Goal: Task Accomplishment & Management: Complete application form

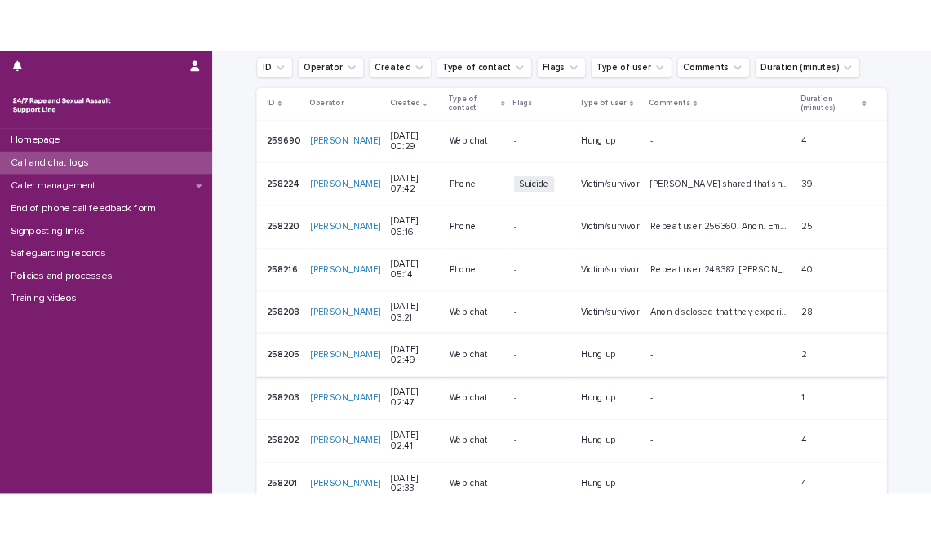
scroll to position [11, 0]
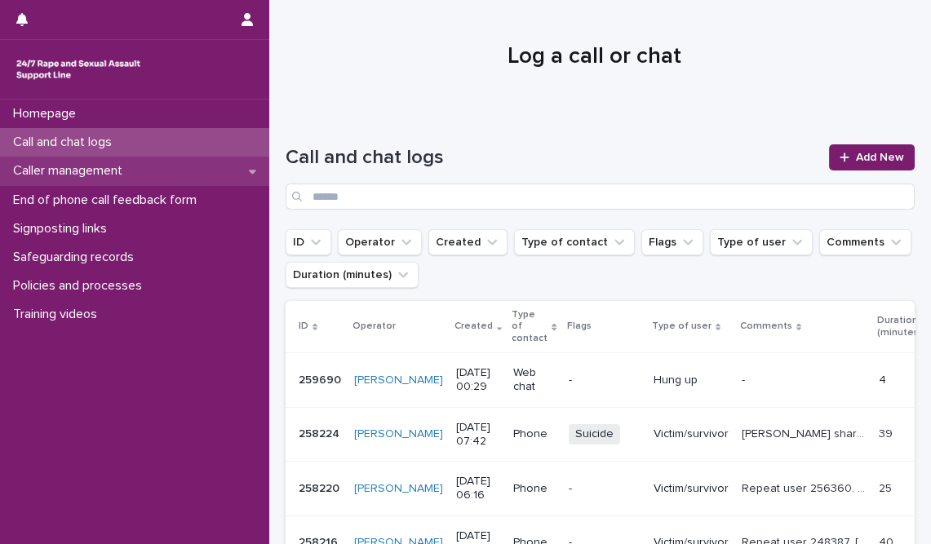
click at [90, 177] on p "Caller management" at bounding box center [71, 171] width 129 height 16
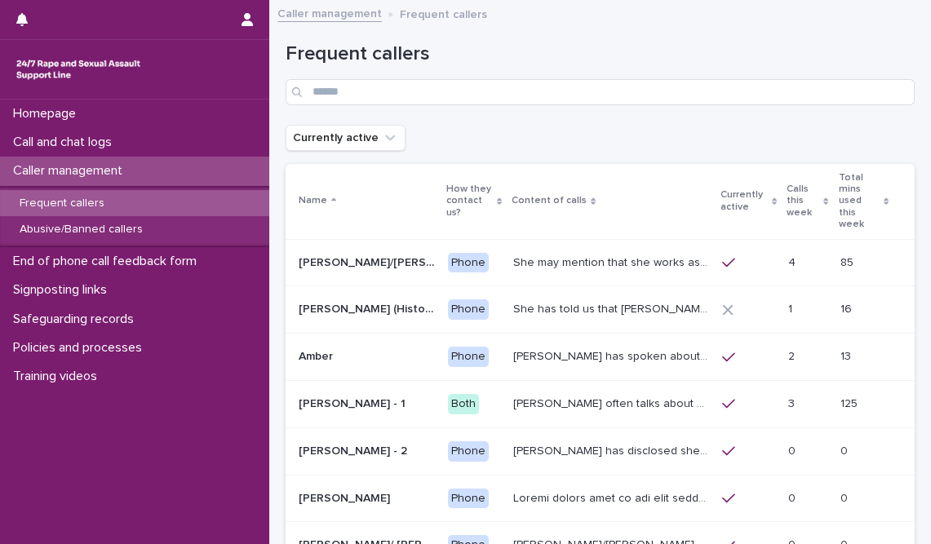
click at [92, 208] on p "Frequent callers" at bounding box center [62, 204] width 111 height 14
click at [787, 193] on p "Calls this week" at bounding box center [803, 201] width 33 height 42
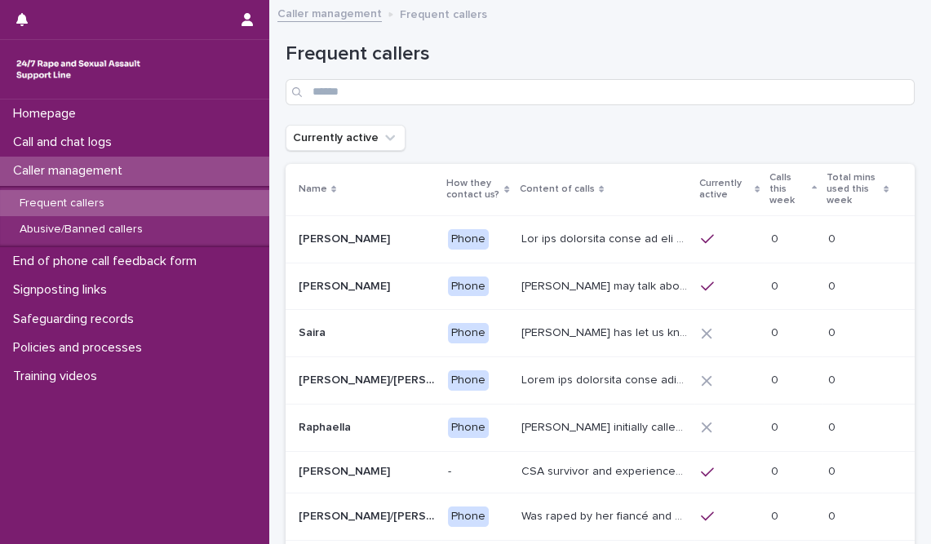
click at [771, 186] on p "Calls this week" at bounding box center [789, 190] width 38 height 42
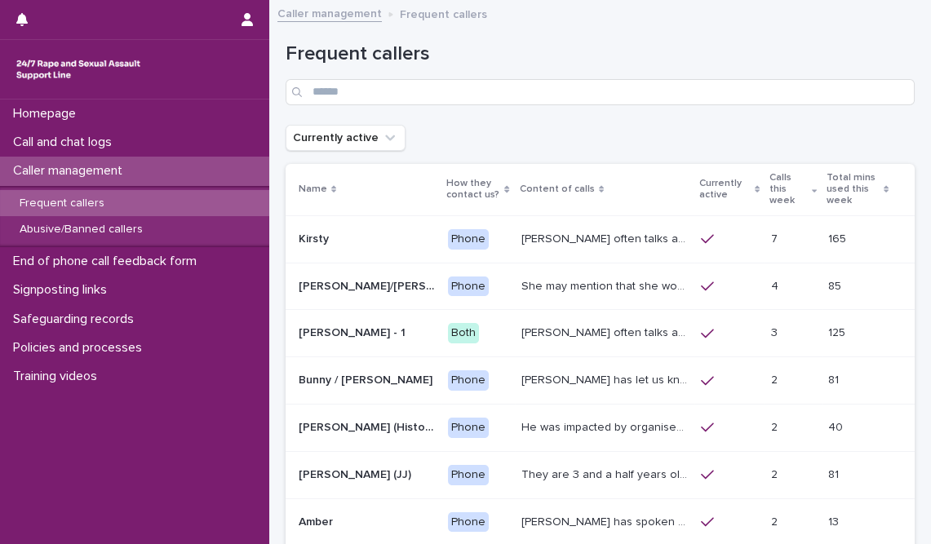
click at [84, 203] on p "Frequent callers" at bounding box center [62, 204] width 111 height 14
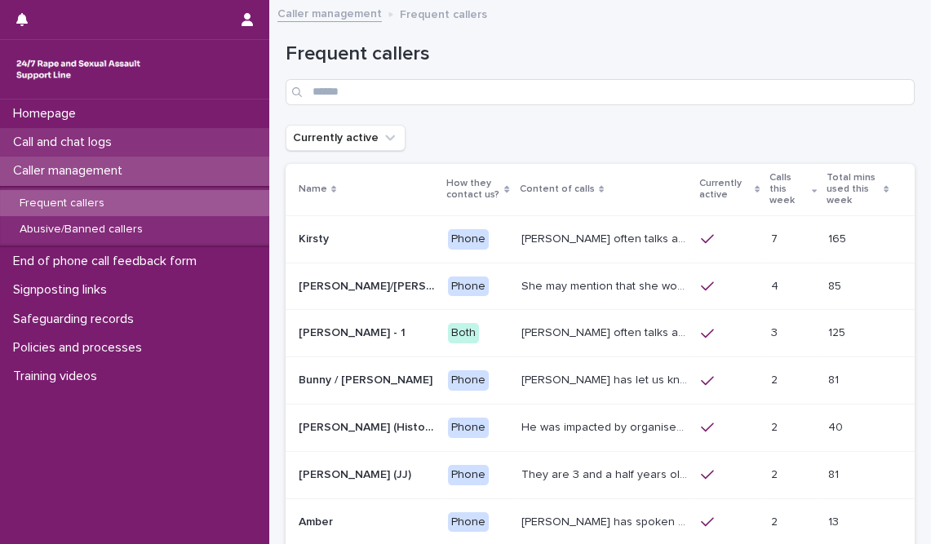
click at [92, 139] on p "Call and chat logs" at bounding box center [66, 143] width 118 height 16
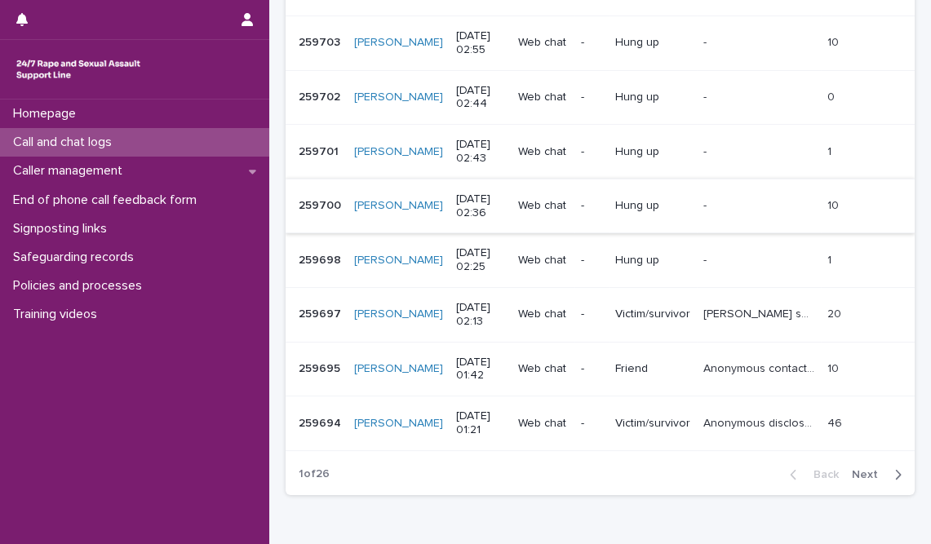
scroll to position [519, 0]
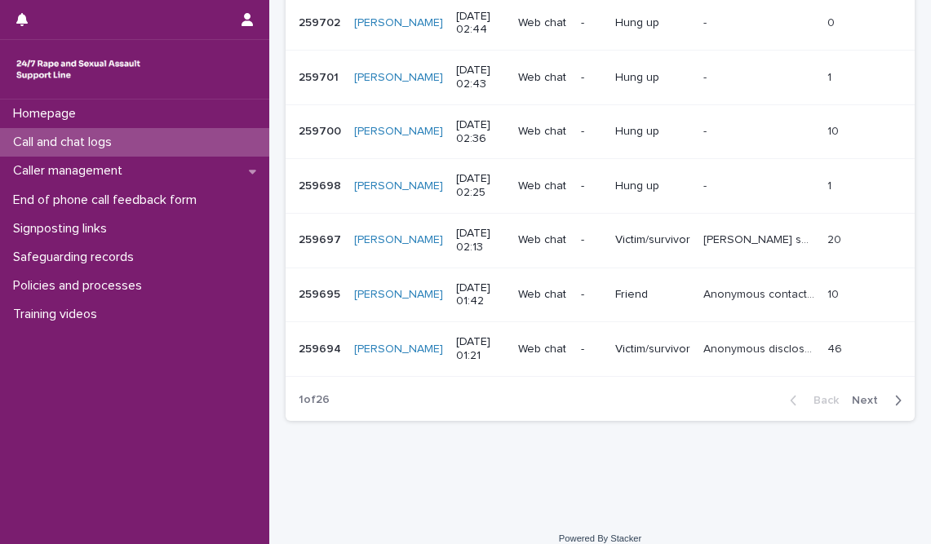
click at [852, 400] on span "Next" at bounding box center [870, 400] width 36 height 11
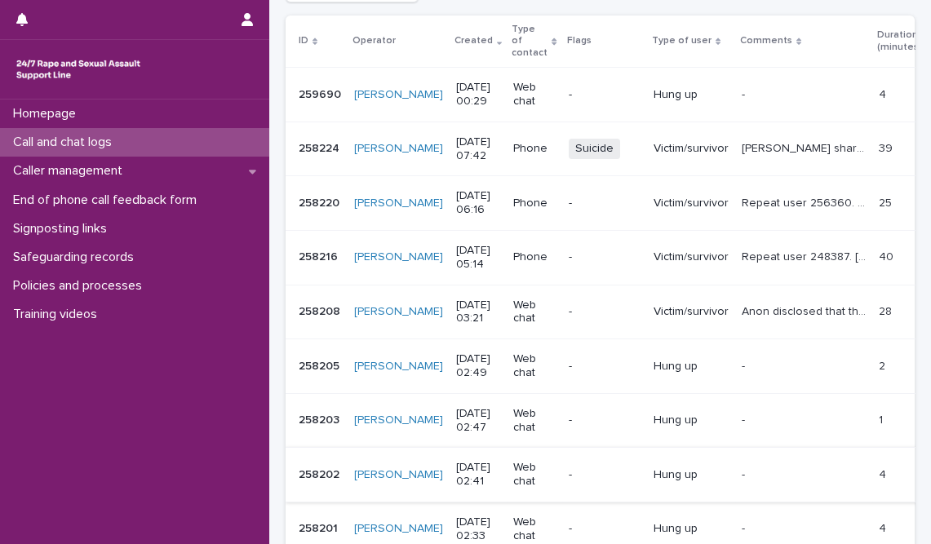
scroll to position [222, 0]
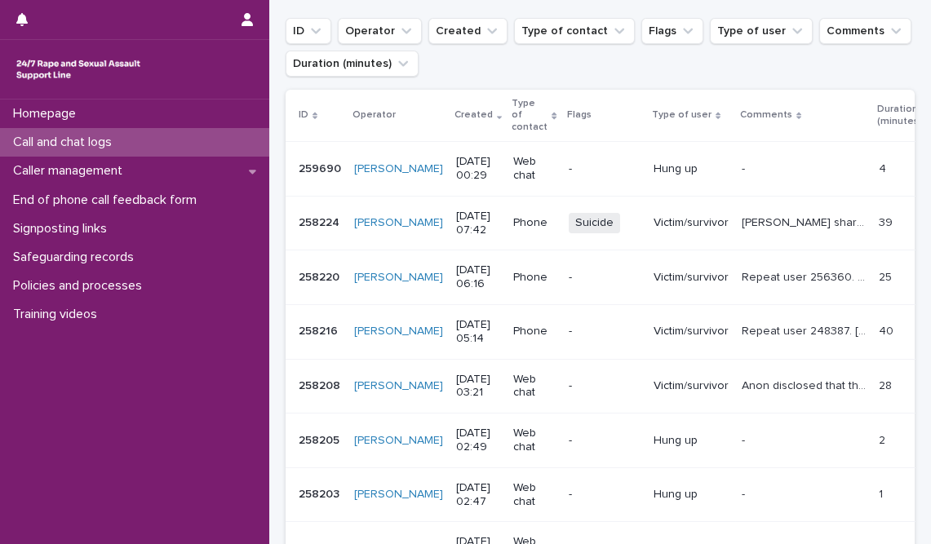
click at [754, 322] on p "Repeat user 248387. [PERSON_NAME] shared that they disclosed their experience t…" at bounding box center [805, 330] width 127 height 17
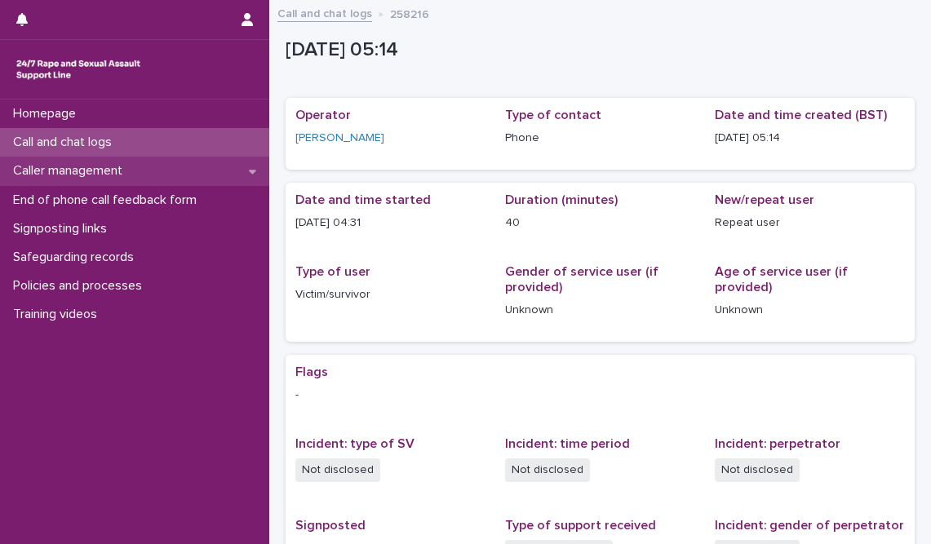
click at [93, 170] on p "Caller management" at bounding box center [71, 171] width 129 height 16
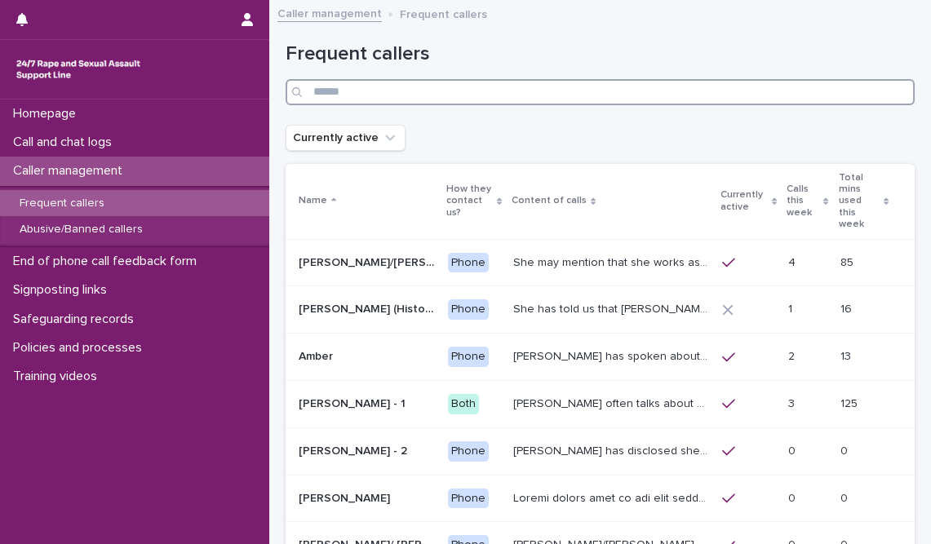
click at [316, 96] on input "Search" at bounding box center [600, 92] width 629 height 26
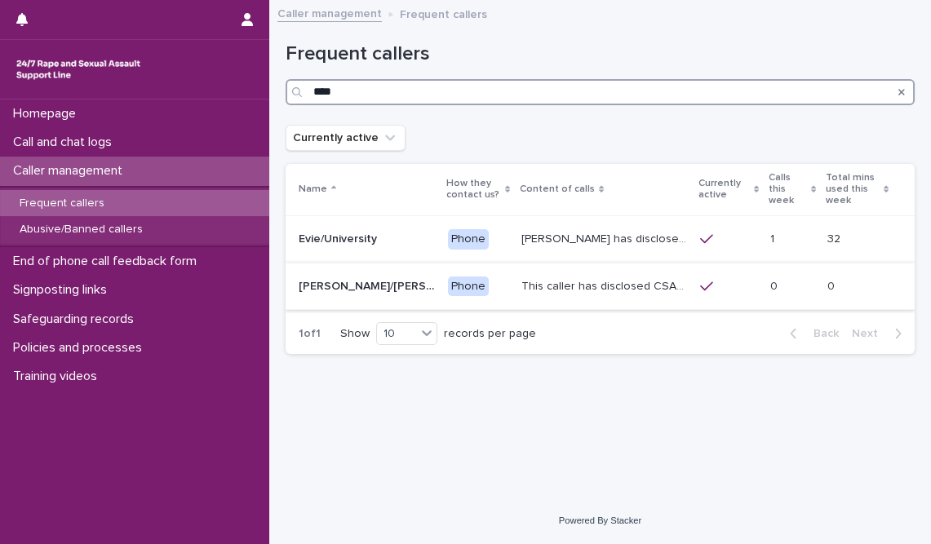
type input "****"
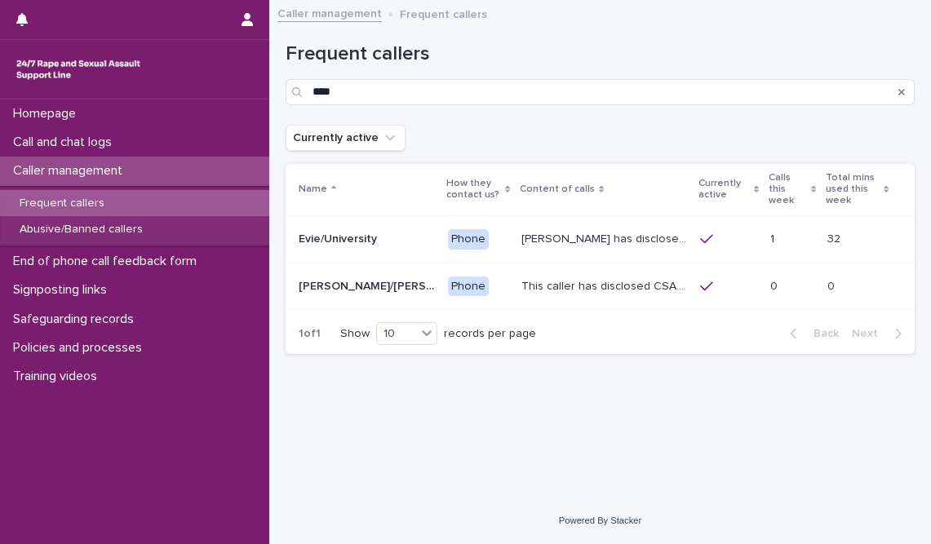
click at [555, 277] on p "This caller has disclosed CSA perpetrated by father and sometimes will say thin…" at bounding box center [606, 285] width 169 height 17
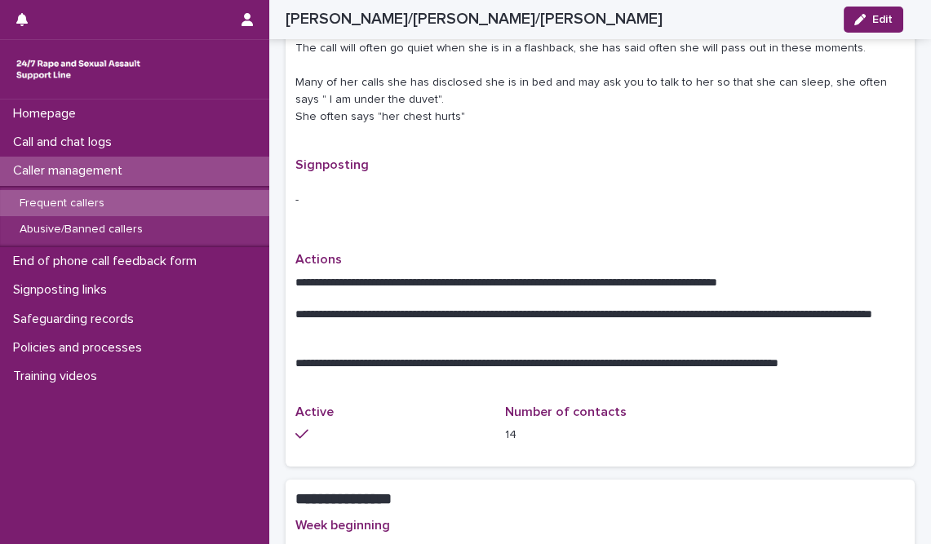
scroll to position [668, 0]
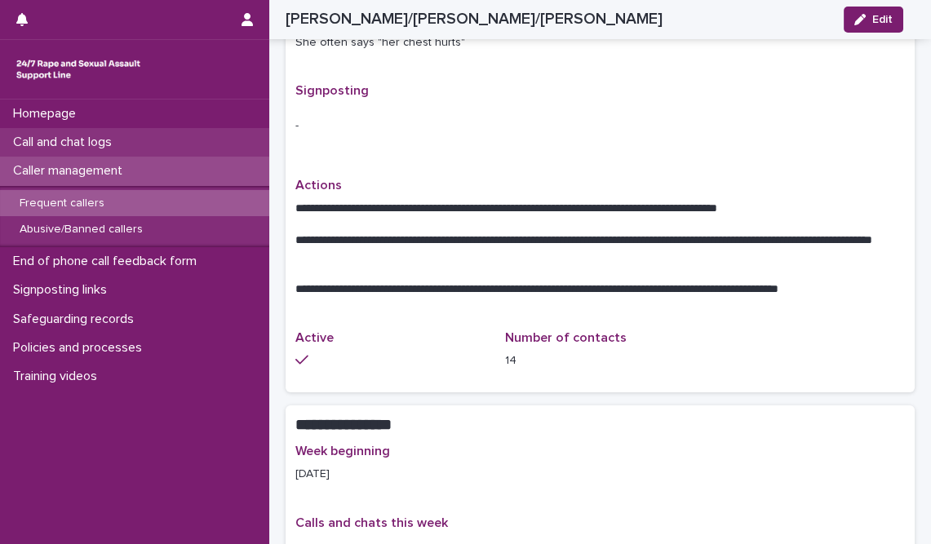
click at [78, 146] on p "Call and chat logs" at bounding box center [66, 143] width 118 height 16
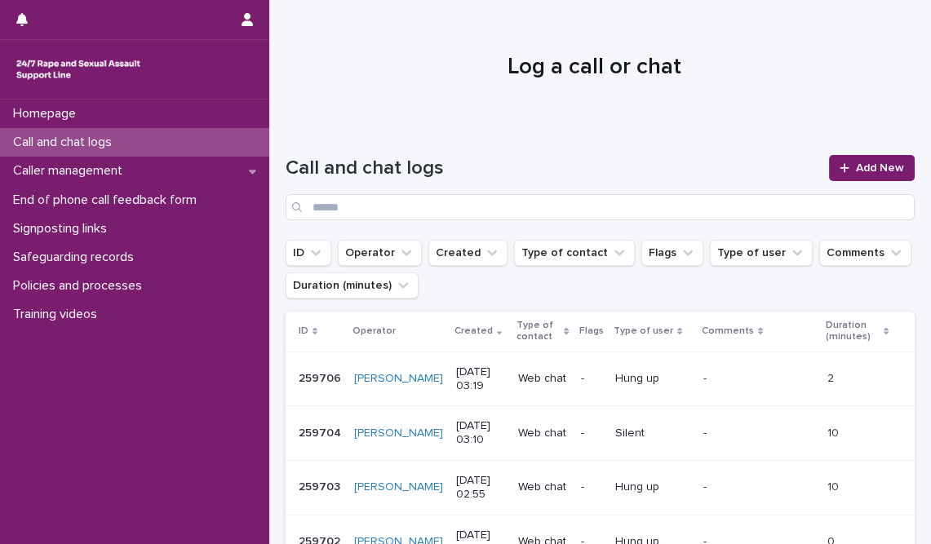
scroll to position [445, 0]
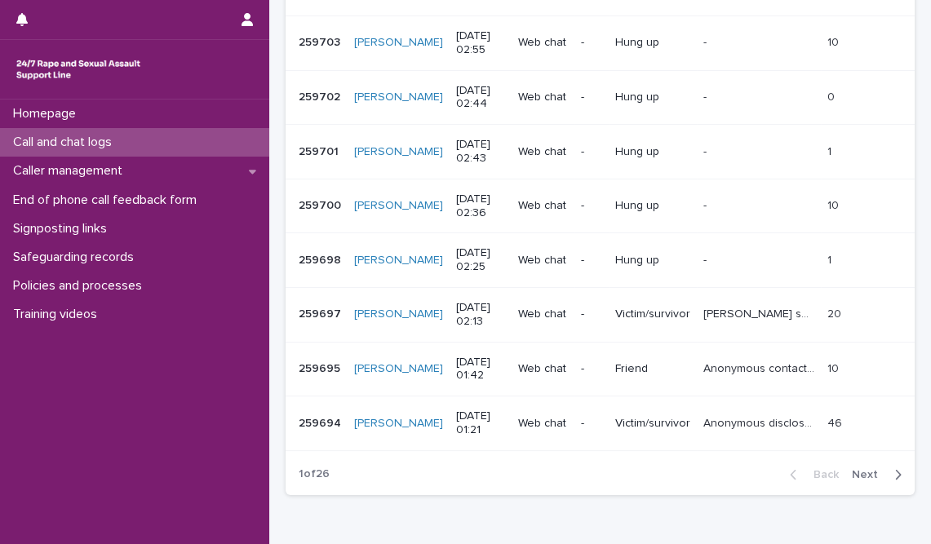
click at [873, 469] on span "Next" at bounding box center [870, 474] width 36 height 11
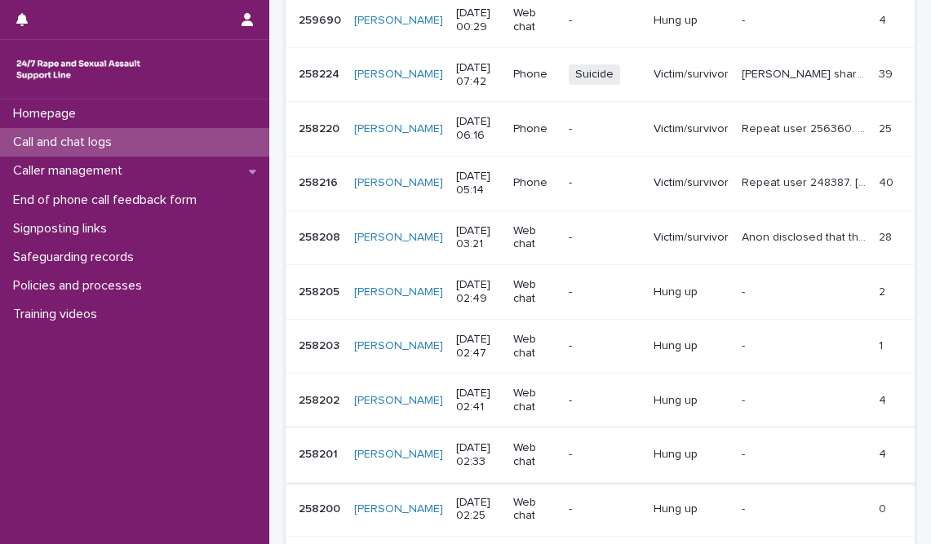
scroll to position [296, 0]
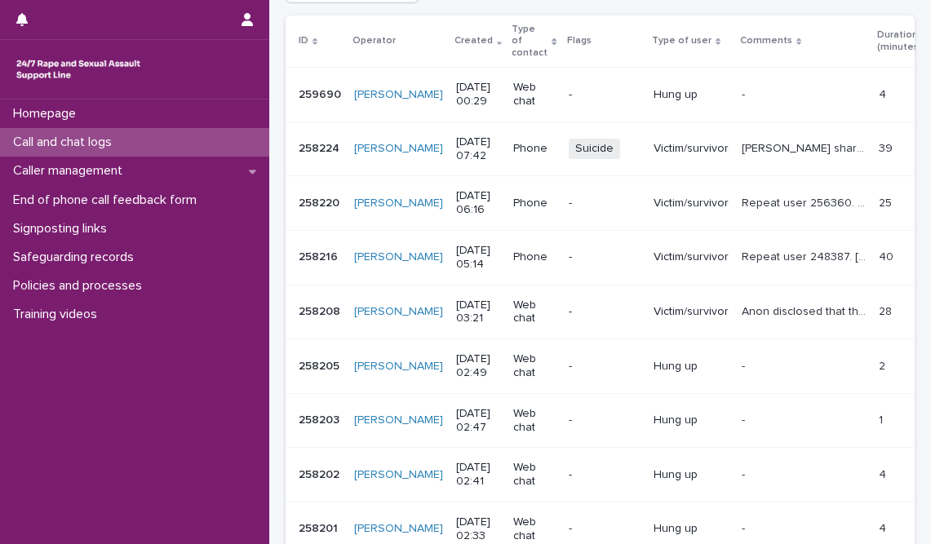
click at [774, 247] on p "Repeat user 248387. [PERSON_NAME] shared that they disclosed their experience t…" at bounding box center [805, 255] width 127 height 17
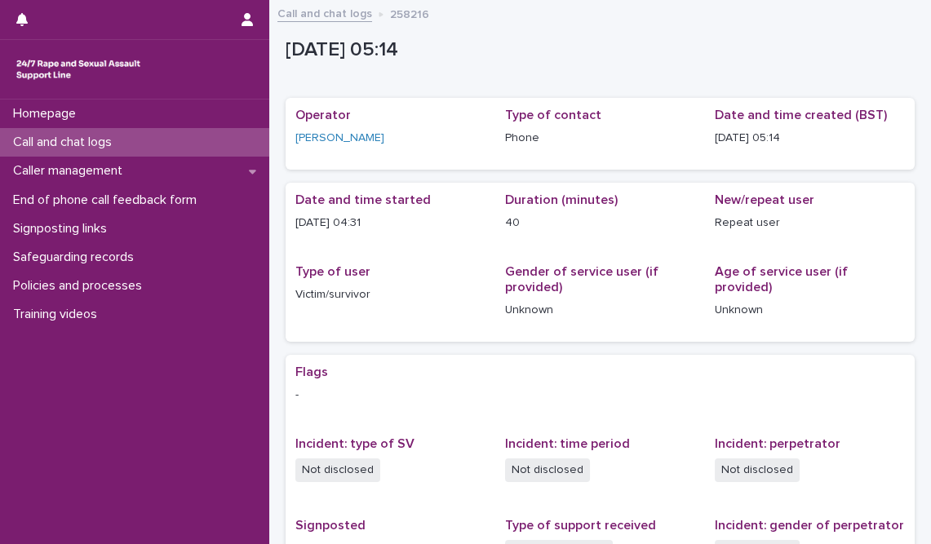
click at [406, 19] on p "258216" at bounding box center [409, 13] width 39 height 18
copy p "258216"
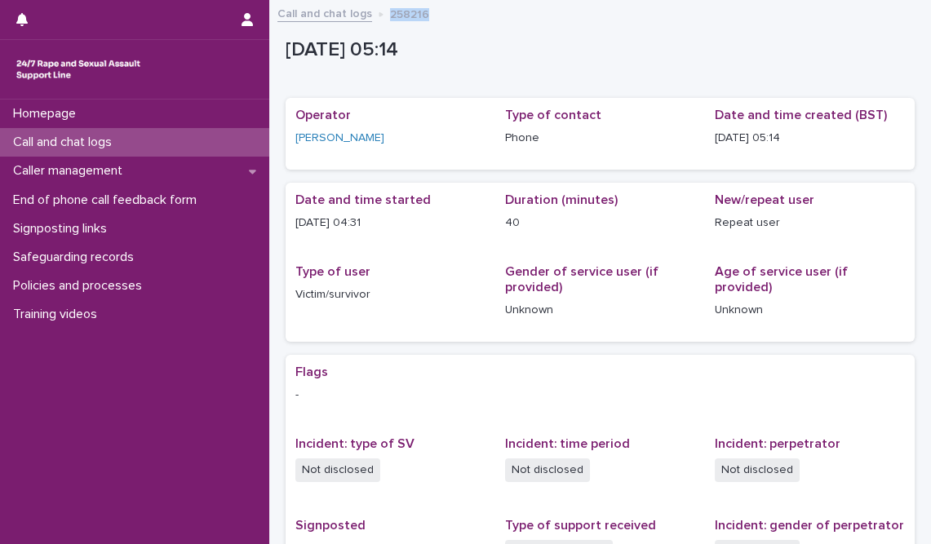
click at [82, 137] on p "Call and chat logs" at bounding box center [66, 143] width 118 height 16
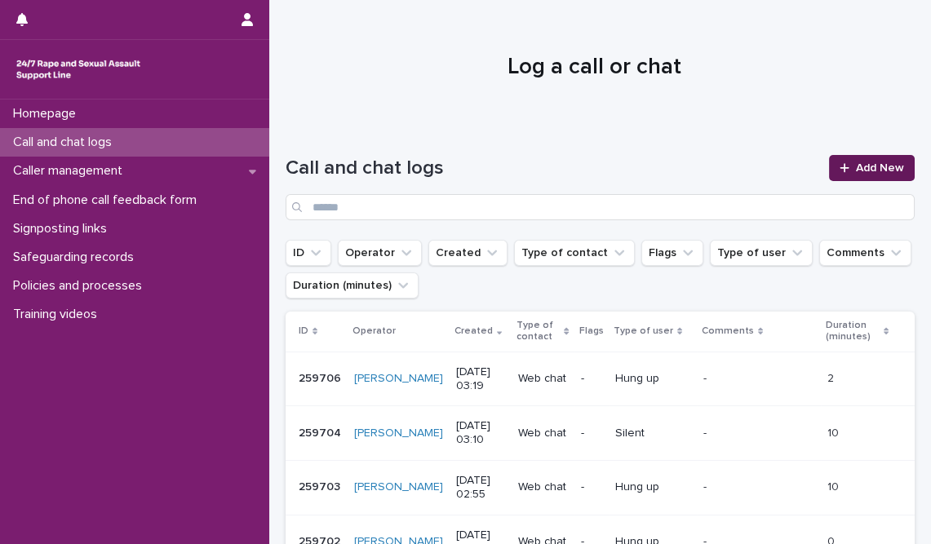
click at [858, 179] on link "Add New" at bounding box center [872, 168] width 86 height 26
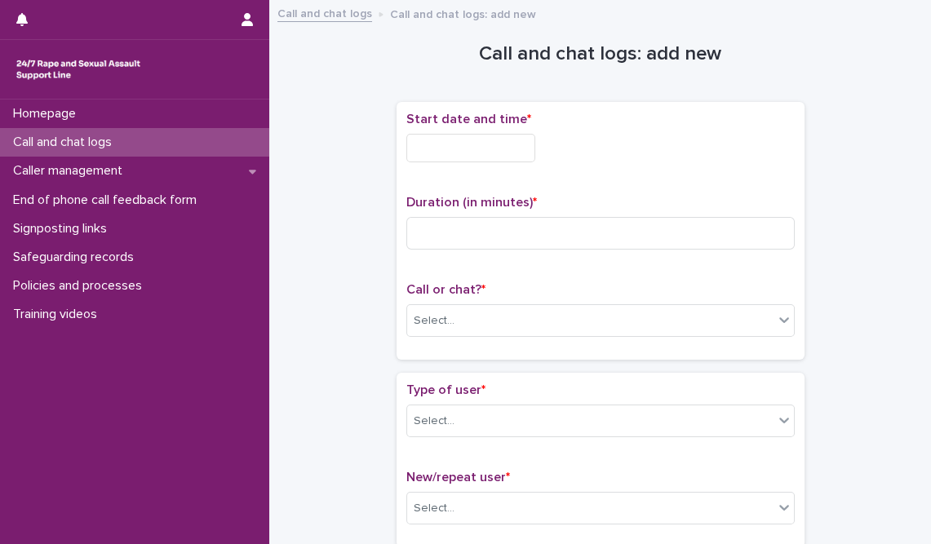
click at [472, 154] on input "text" at bounding box center [471, 148] width 129 height 29
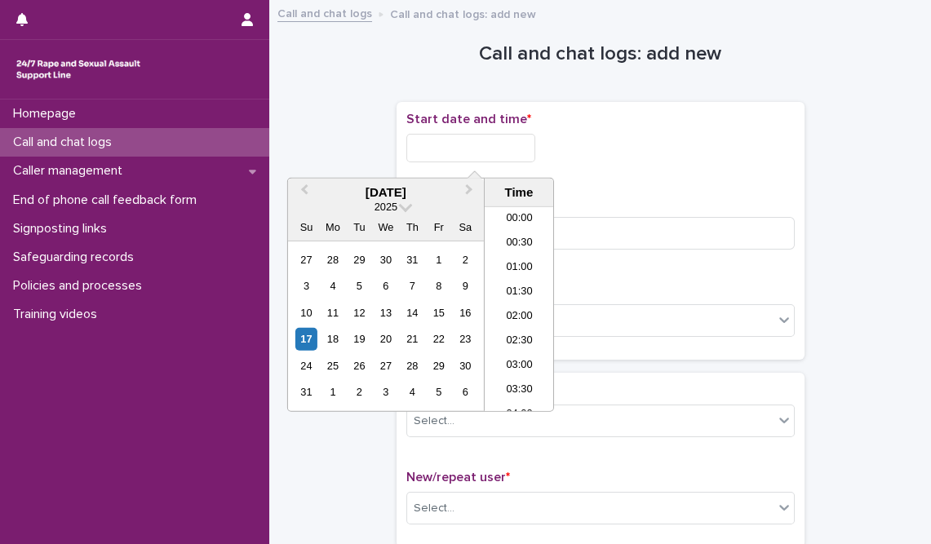
scroll to position [252, 0]
click at [518, 282] on li "06:30" at bounding box center [519, 285] width 69 height 24
type input "**********"
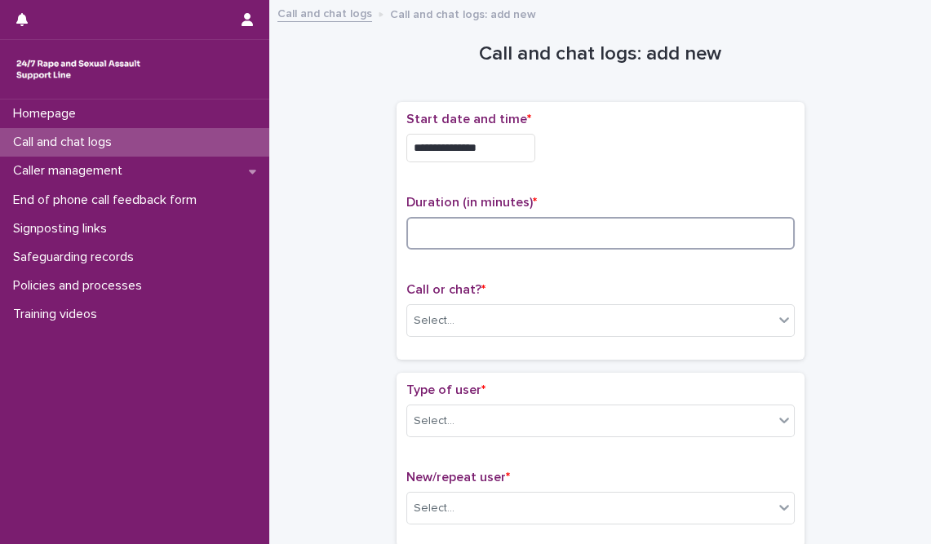
click at [500, 230] on input at bounding box center [601, 233] width 389 height 33
type input "**"
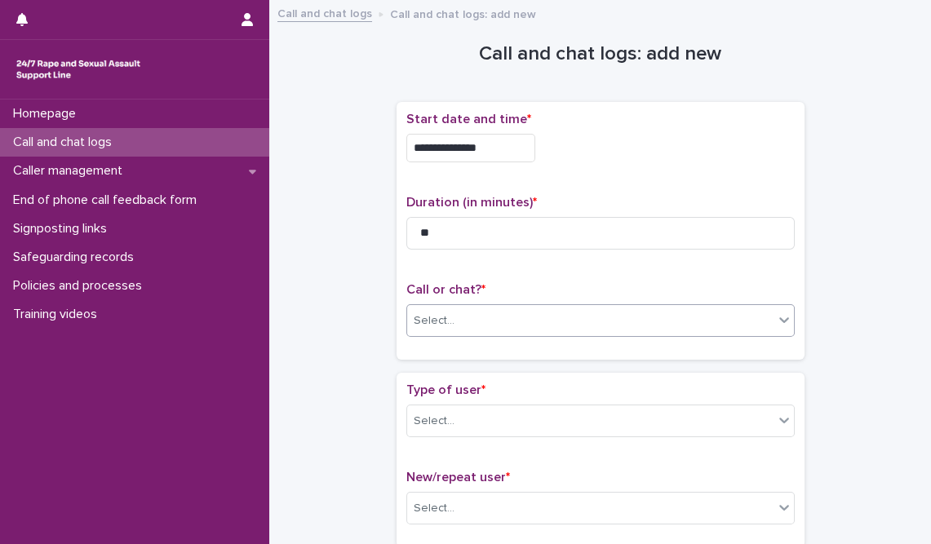
click at [526, 309] on div "Select..." at bounding box center [590, 321] width 367 height 27
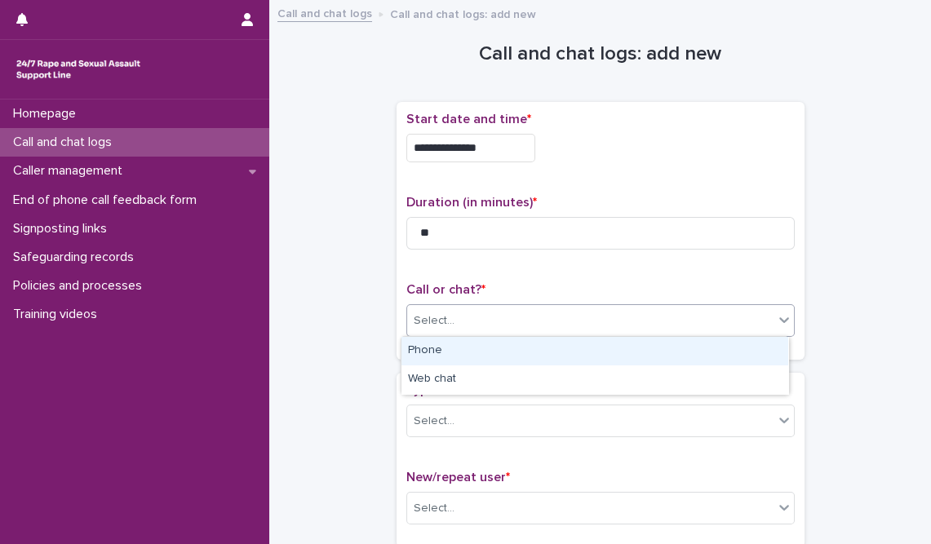
click at [439, 346] on div "Phone" at bounding box center [595, 351] width 387 height 29
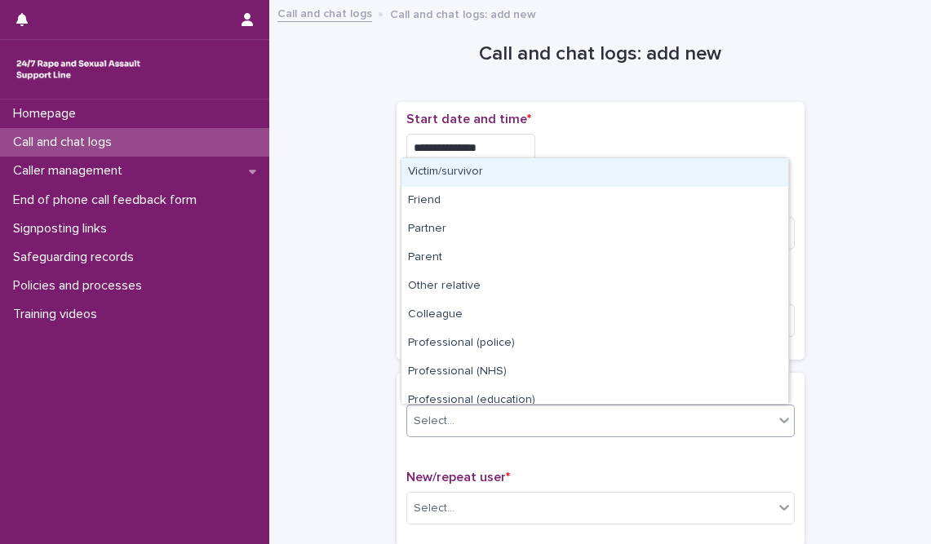
click at [451, 408] on div "Select..." at bounding box center [590, 421] width 367 height 27
click at [459, 172] on div "Victim/survivor" at bounding box center [595, 172] width 387 height 29
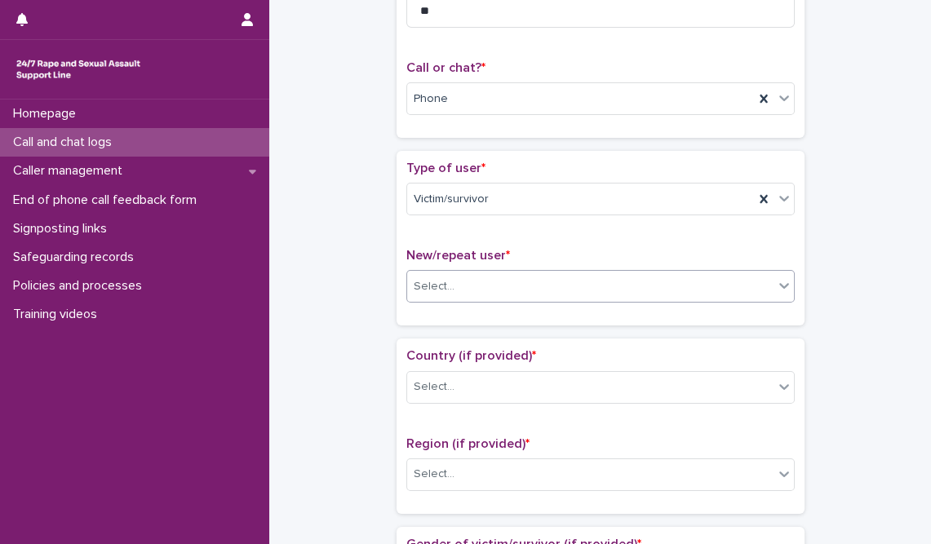
click at [455, 273] on div "Select..." at bounding box center [590, 286] width 367 height 27
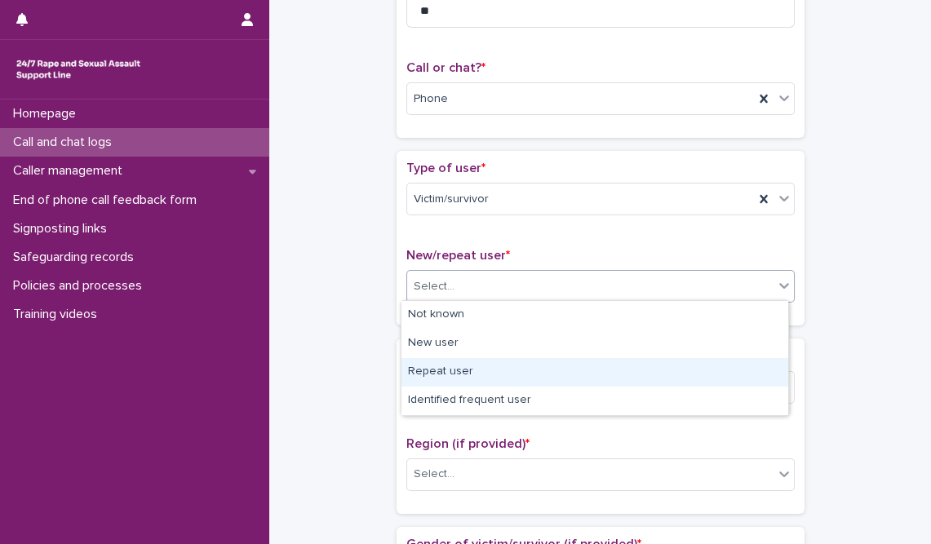
click at [453, 371] on div "Repeat user" at bounding box center [595, 372] width 387 height 29
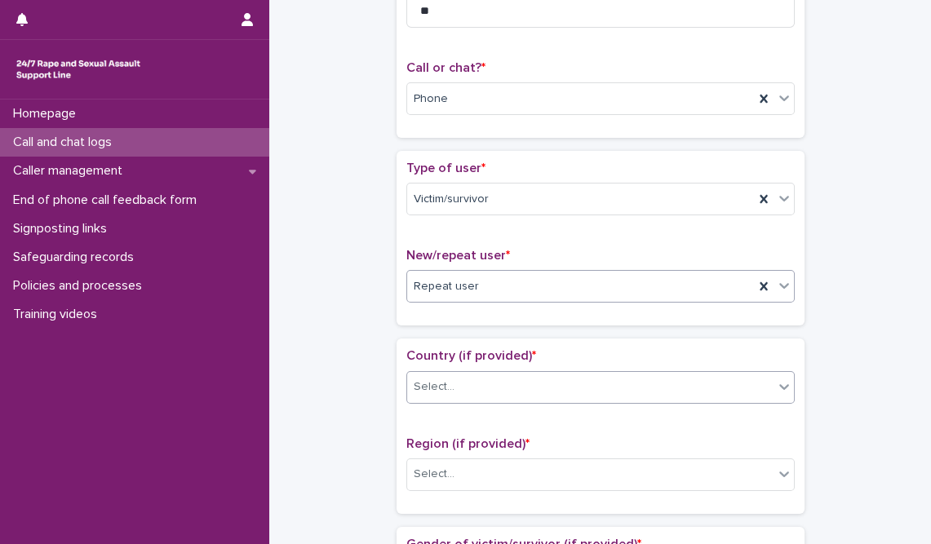
click at [461, 392] on div "Select..." at bounding box center [590, 387] width 367 height 27
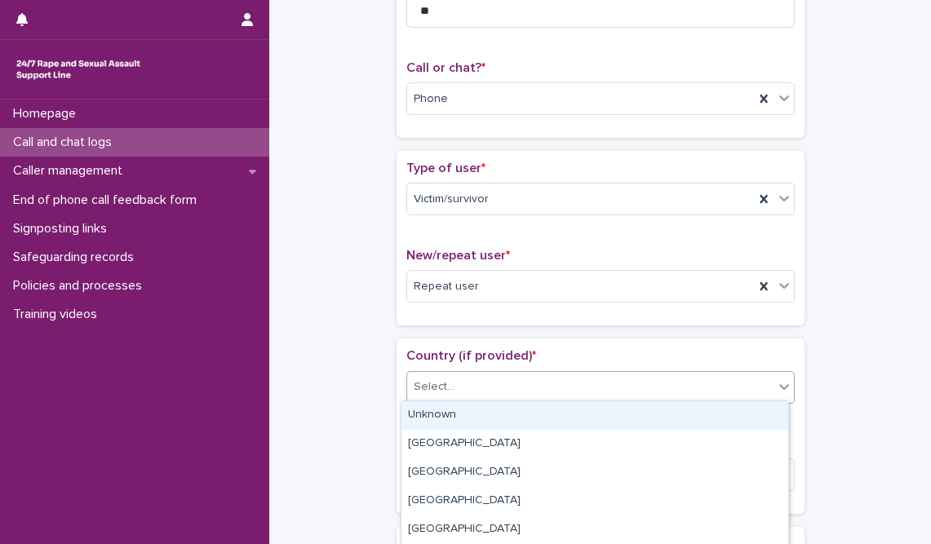
click at [461, 414] on div "Unknown" at bounding box center [595, 416] width 387 height 29
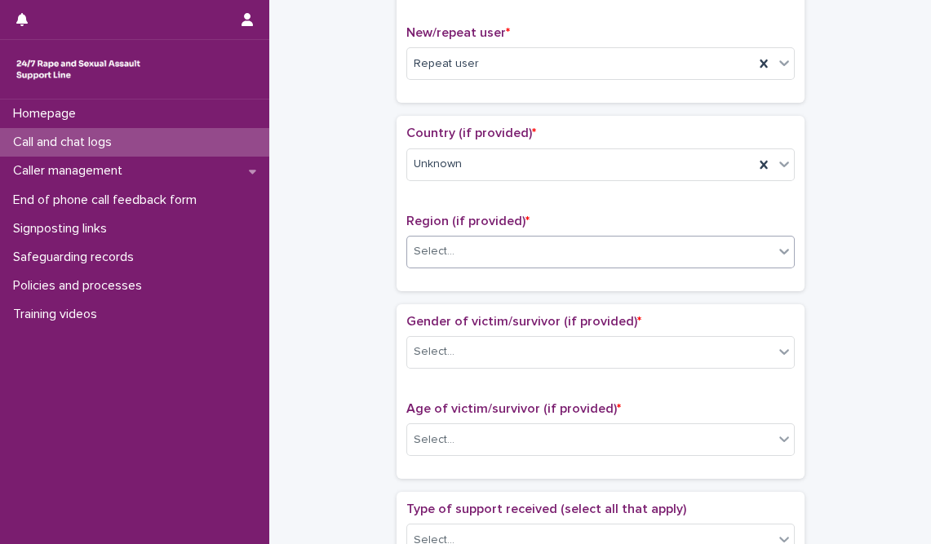
click at [460, 250] on div "Select..." at bounding box center [590, 251] width 367 height 27
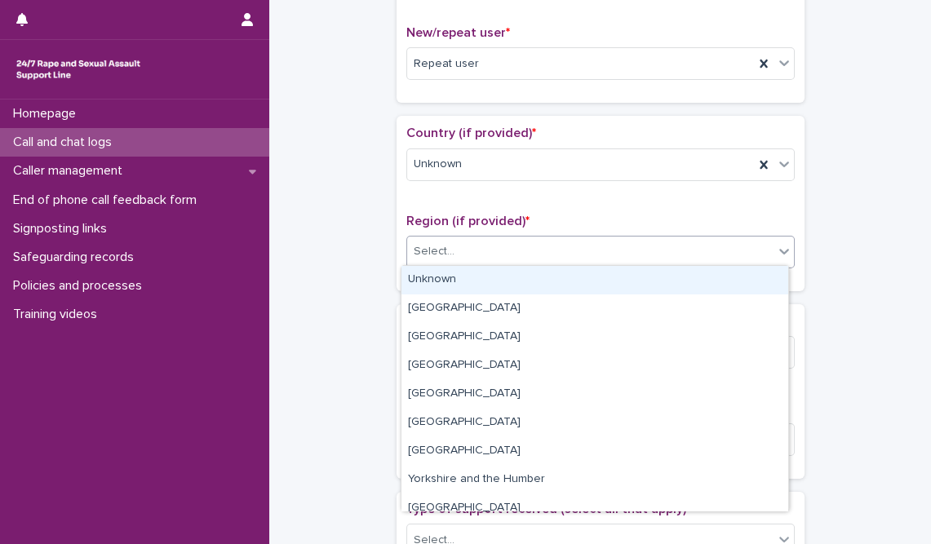
click at [452, 274] on div "Unknown" at bounding box center [595, 280] width 387 height 29
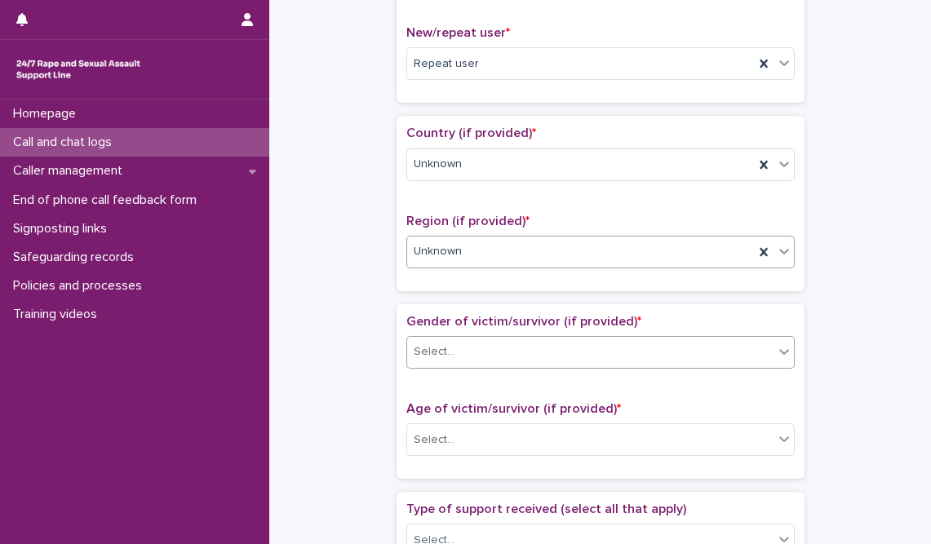
click at [458, 349] on div "Select..." at bounding box center [590, 352] width 367 height 27
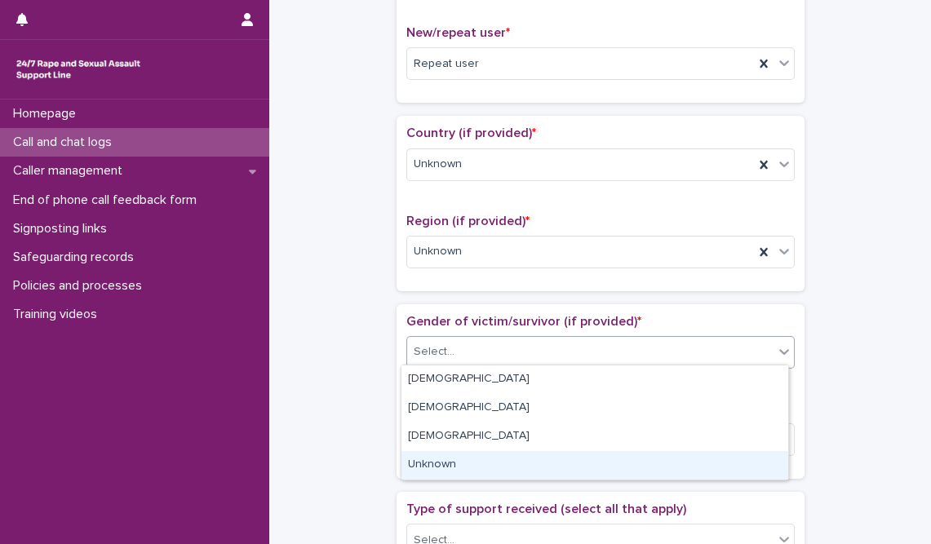
click at [438, 467] on div "Unknown" at bounding box center [595, 465] width 387 height 29
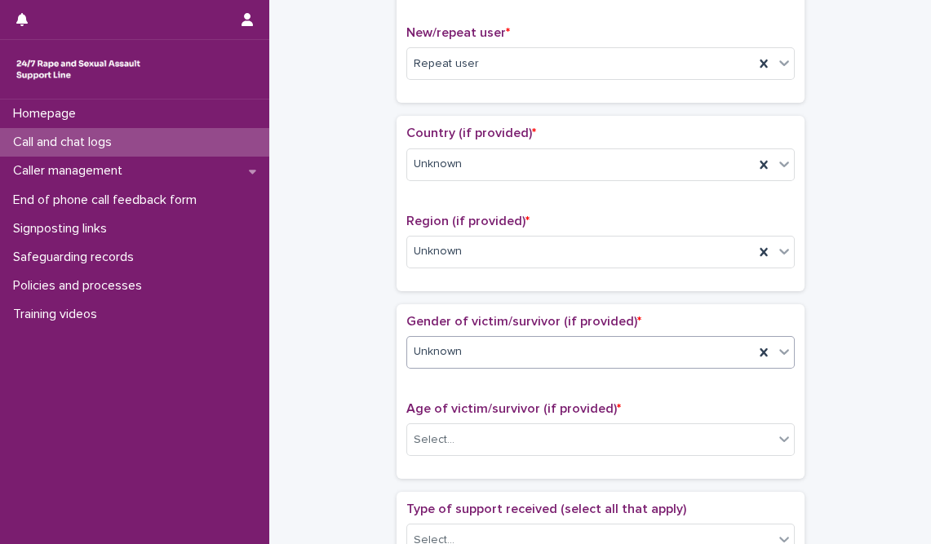
click at [487, 408] on span "Age of victim/survivor (if provided) *" at bounding box center [514, 408] width 215 height 13
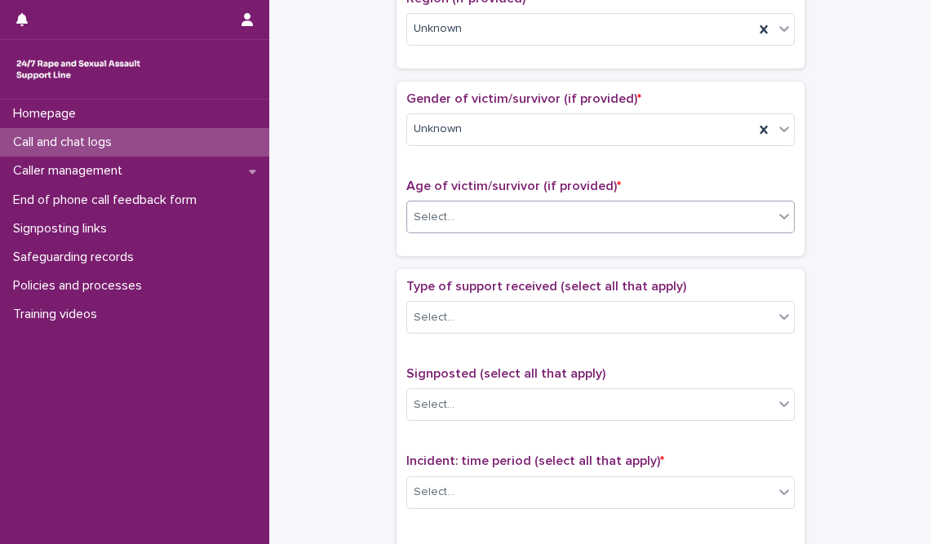
click at [442, 222] on div "Select..." at bounding box center [590, 217] width 367 height 27
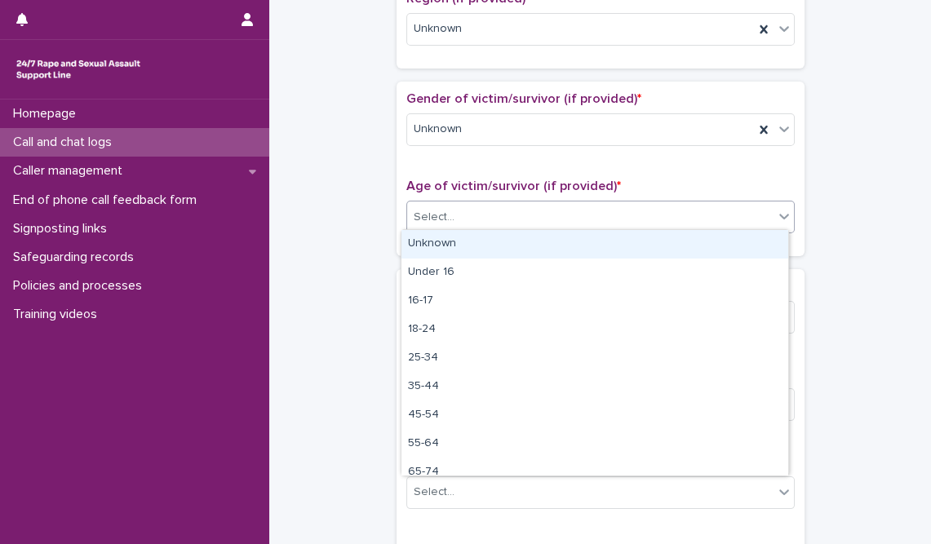
click at [447, 242] on div "Unknown" at bounding box center [595, 244] width 387 height 29
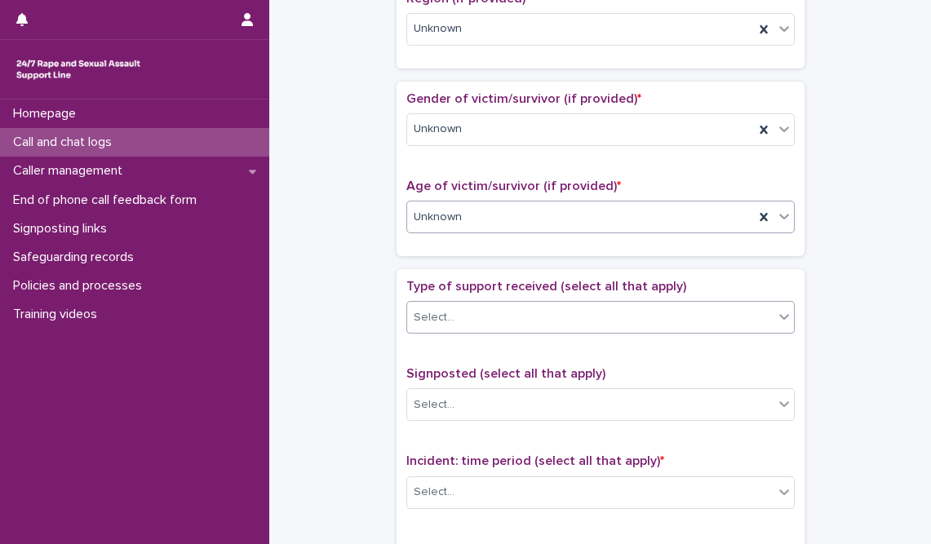
click at [460, 324] on div "Select..." at bounding box center [590, 317] width 367 height 27
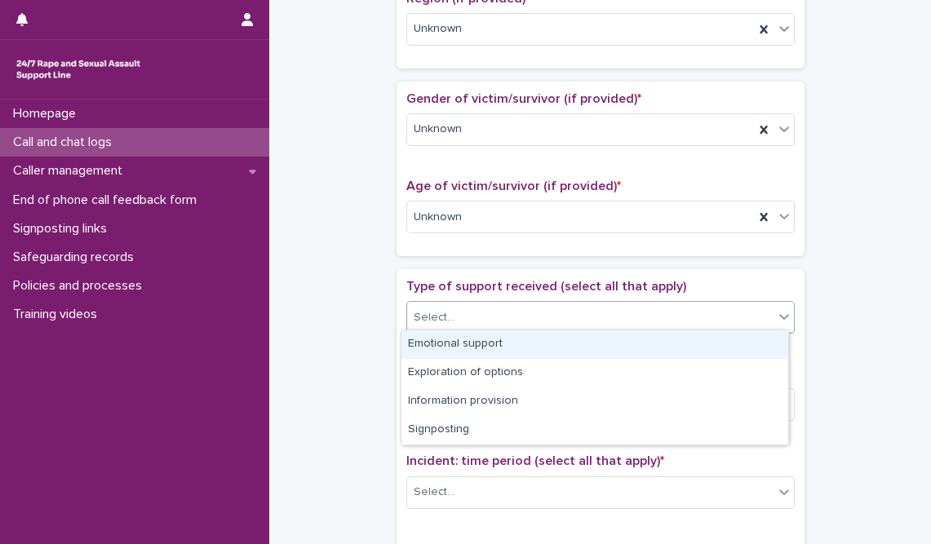
click at [464, 346] on div "Emotional support" at bounding box center [595, 345] width 387 height 29
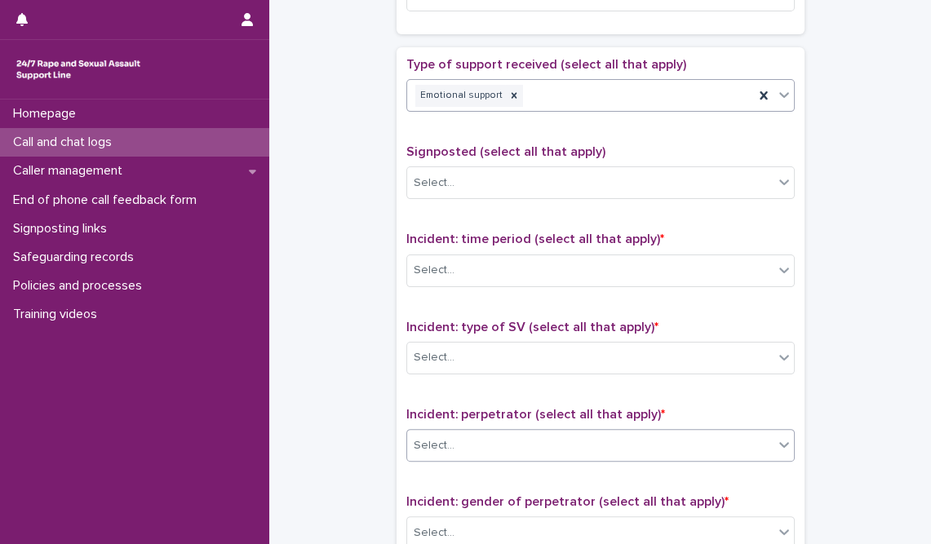
scroll to position [964, 0]
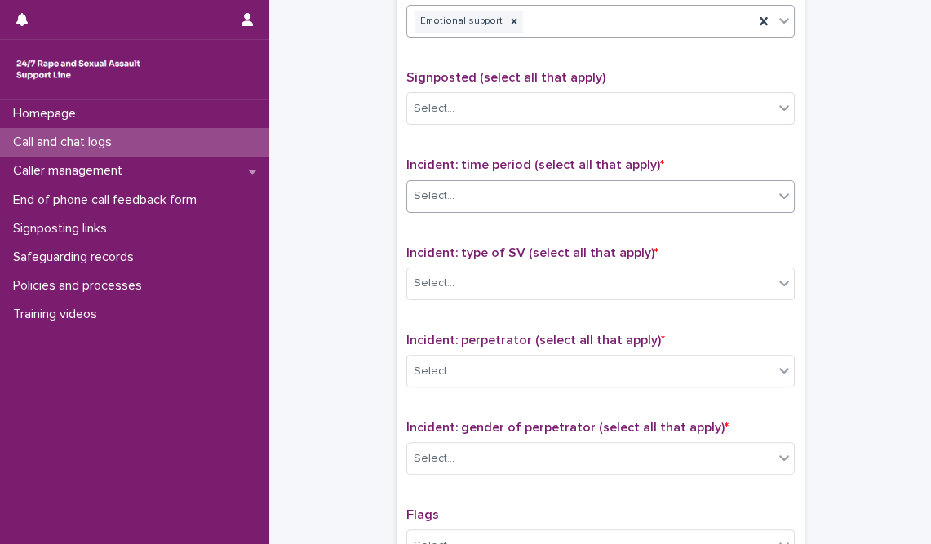
click at [467, 203] on div "Select..." at bounding box center [590, 196] width 367 height 27
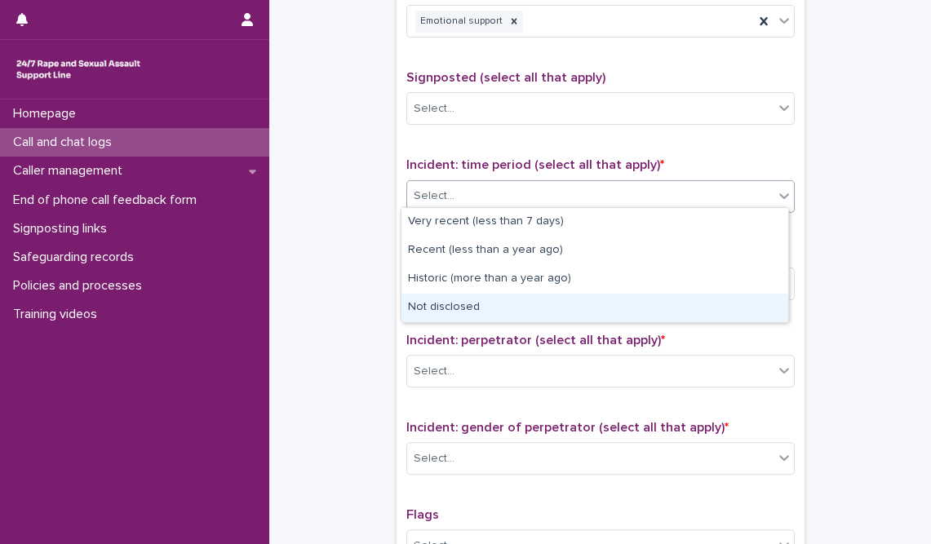
click at [474, 303] on div "Not disclosed" at bounding box center [595, 308] width 387 height 29
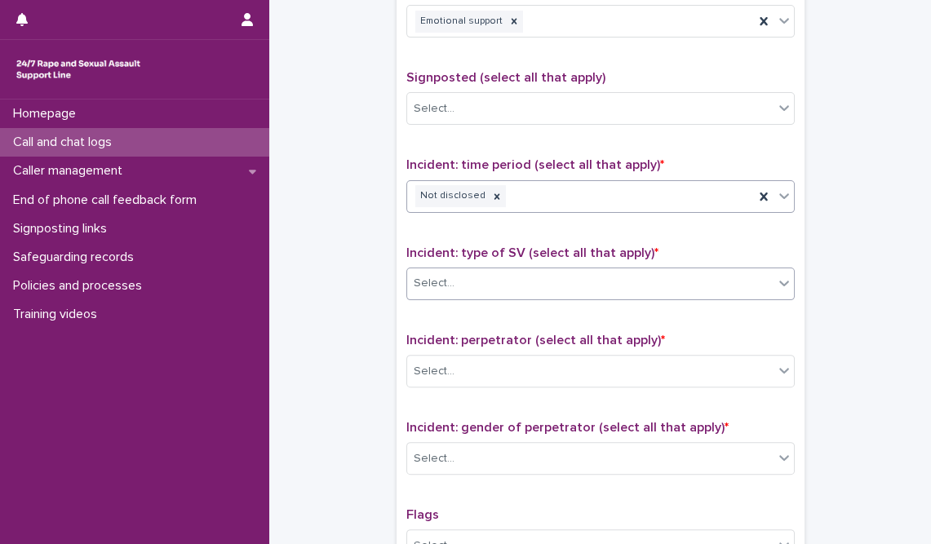
click at [482, 285] on div "Select..." at bounding box center [590, 283] width 367 height 27
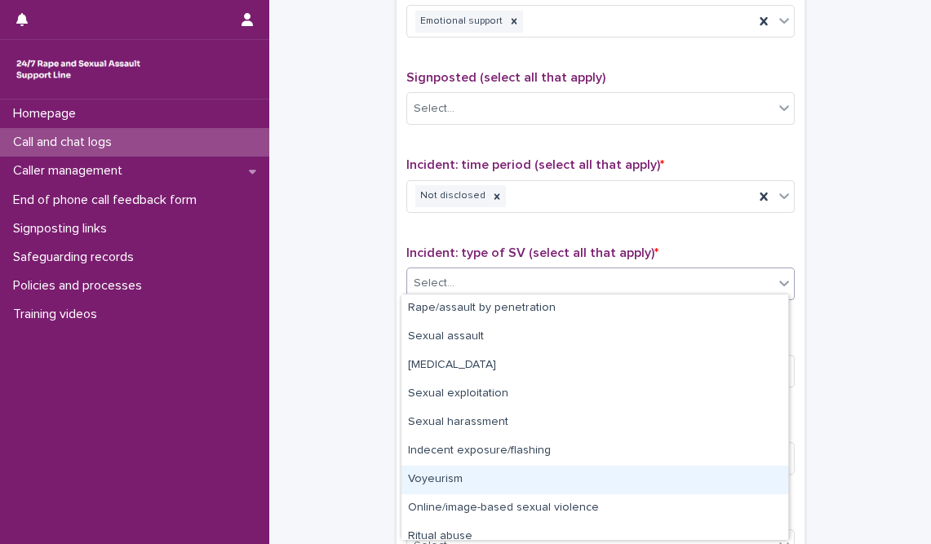
scroll to position [40, 0]
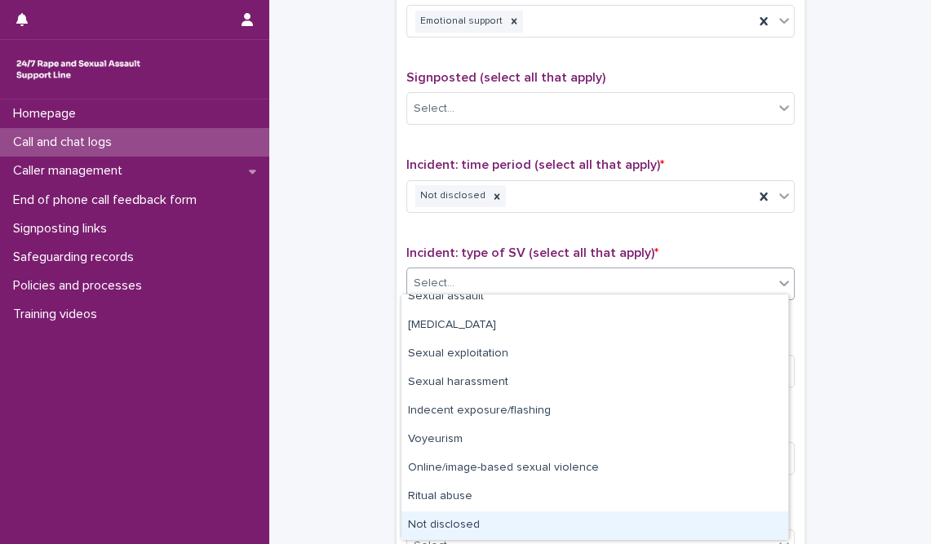
click at [469, 522] on div "Not disclosed" at bounding box center [595, 526] width 387 height 29
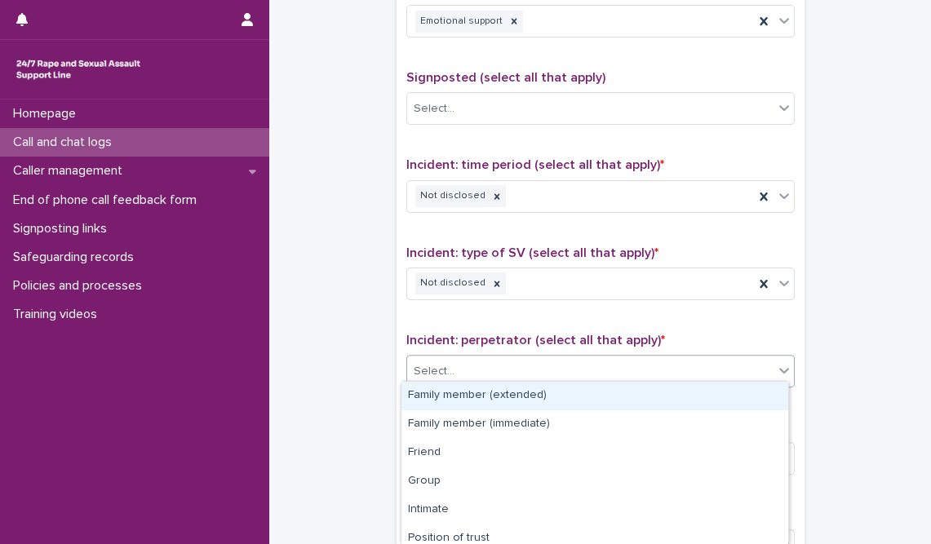
click at [482, 373] on div "Select..." at bounding box center [590, 371] width 367 height 27
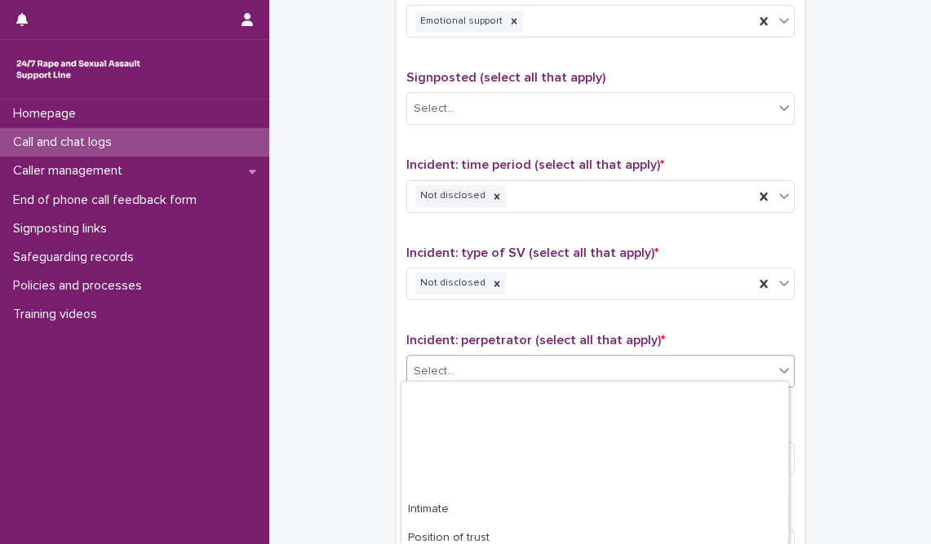
scroll to position [150, 0]
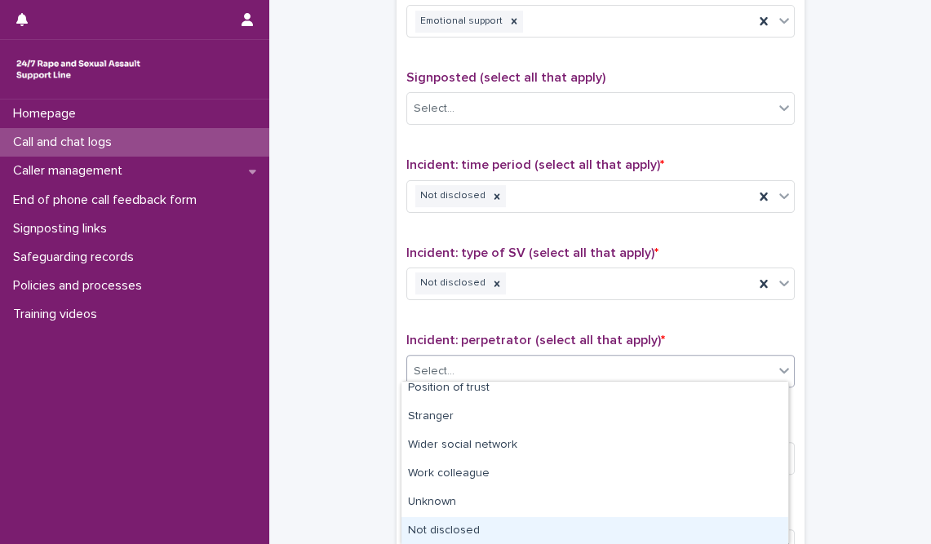
drag, startPoint x: 457, startPoint y: 514, endPoint x: 451, endPoint y: 528, distance: 15.0
click at [451, 528] on div "Not disclosed" at bounding box center [595, 532] width 387 height 29
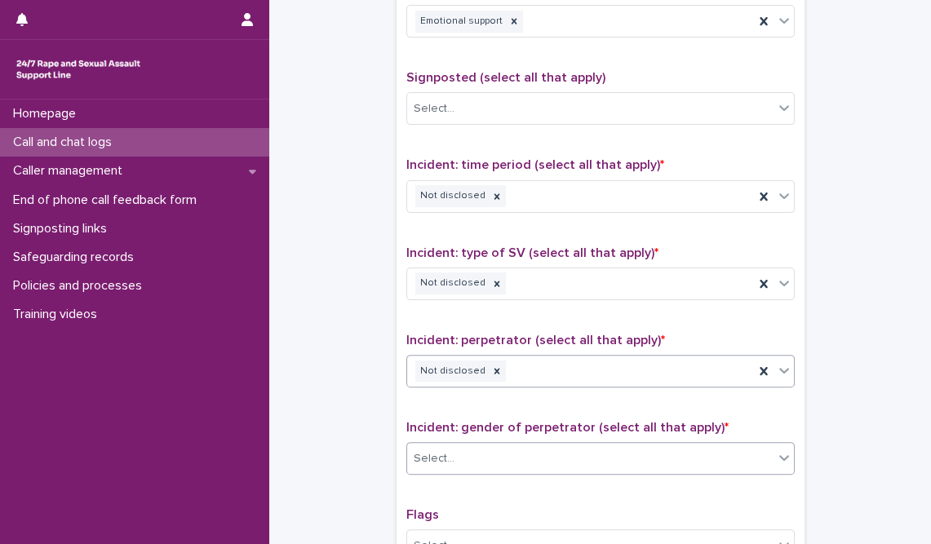
click at [468, 461] on div "Select..." at bounding box center [590, 459] width 367 height 27
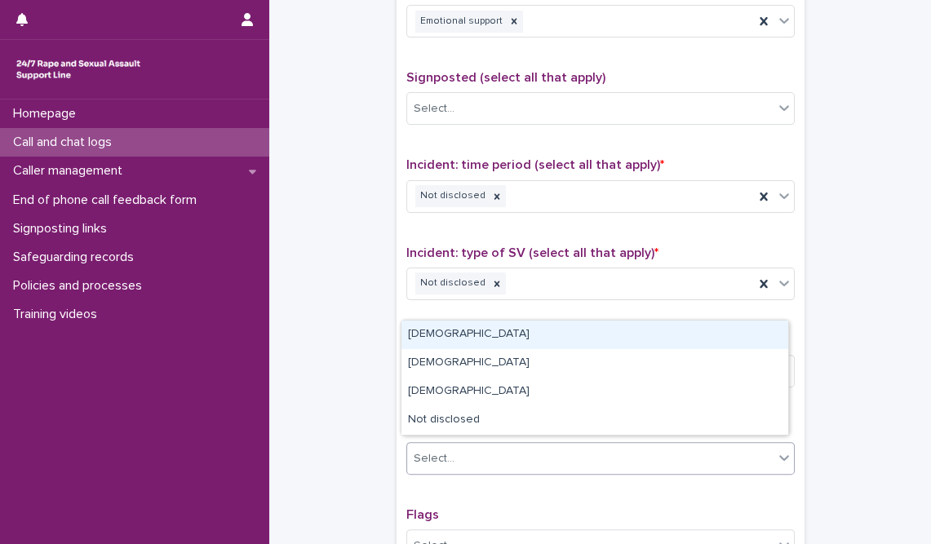
click at [454, 341] on div "[DEMOGRAPHIC_DATA]" at bounding box center [595, 335] width 387 height 29
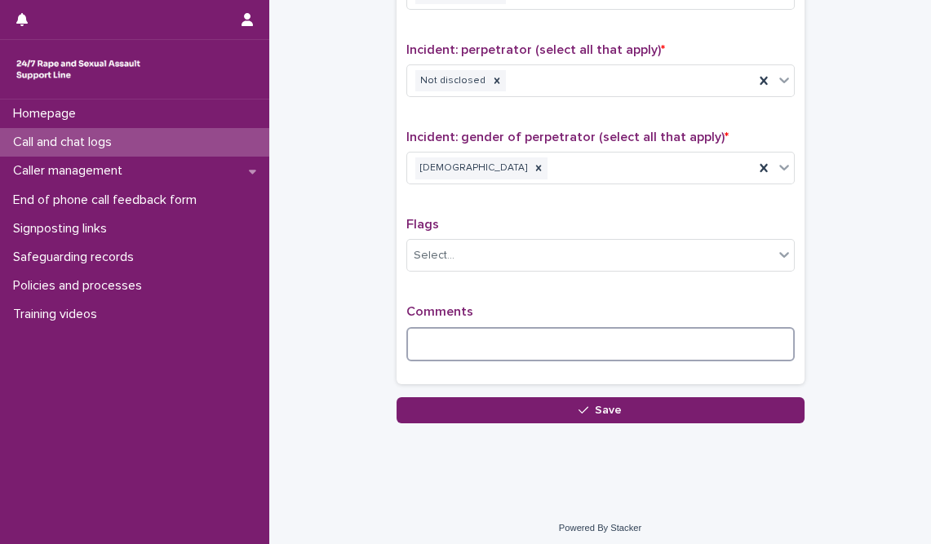
click at [442, 344] on textarea at bounding box center [601, 344] width 389 height 35
paste textarea "******"
click at [593, 327] on textarea "**********" at bounding box center [601, 344] width 389 height 35
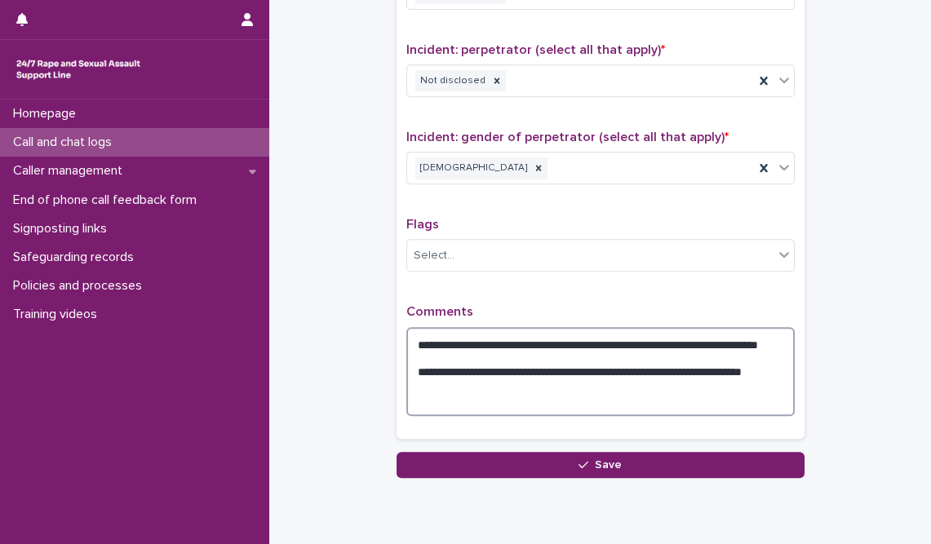
click at [550, 345] on textarea "**********" at bounding box center [601, 372] width 389 height 90
click at [548, 340] on textarea "**********" at bounding box center [601, 372] width 389 height 90
click at [671, 336] on textarea "**********" at bounding box center [601, 372] width 389 height 90
click at [691, 362] on textarea "**********" at bounding box center [601, 372] width 389 height 90
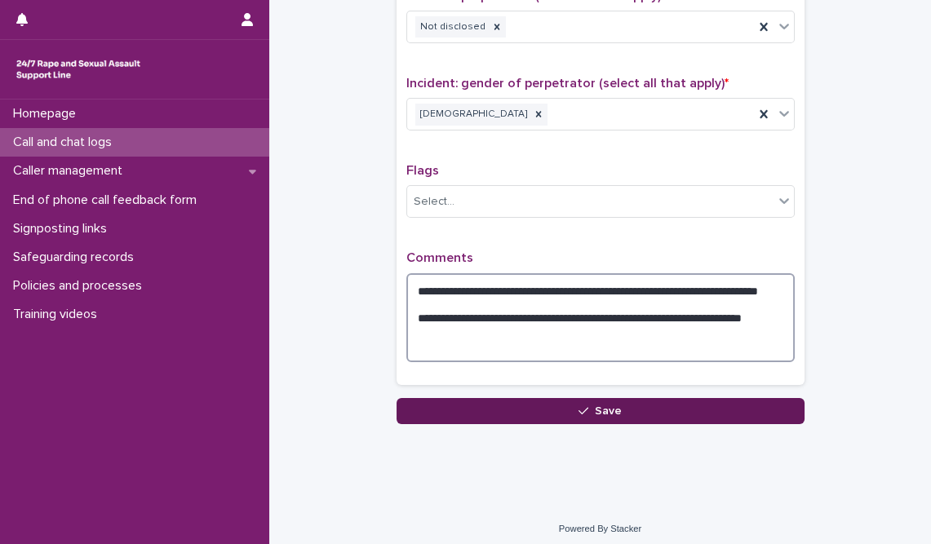
type textarea "**********"
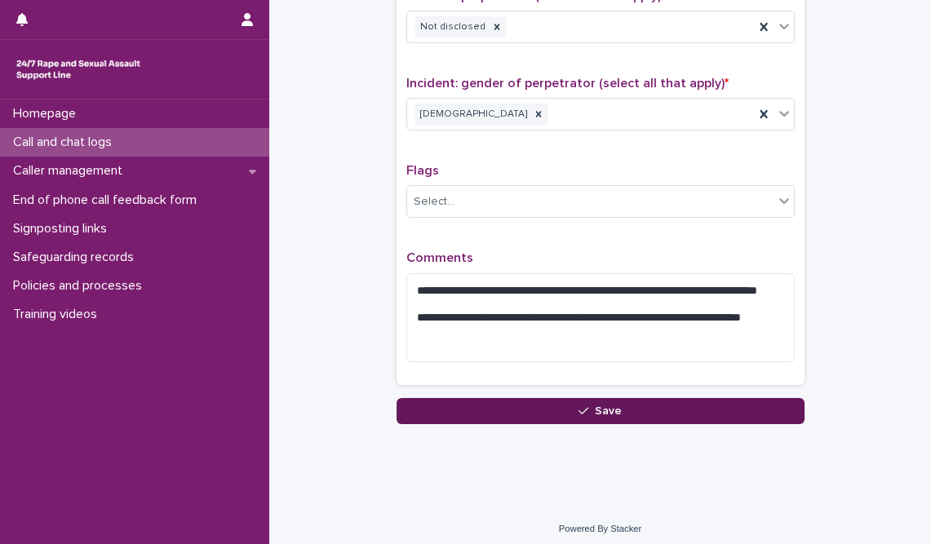
click at [597, 411] on button "Save" at bounding box center [601, 411] width 408 height 26
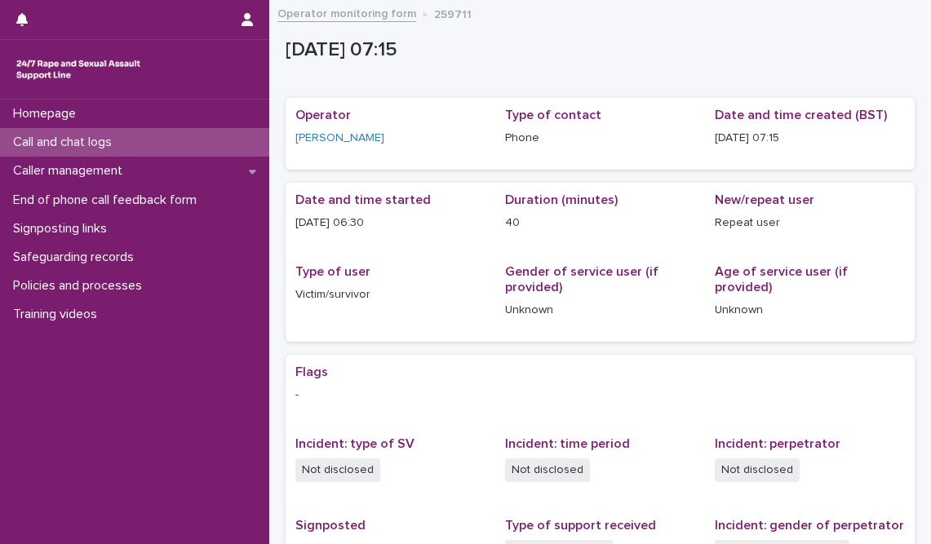
click at [69, 140] on p "Call and chat logs" at bounding box center [66, 143] width 118 height 16
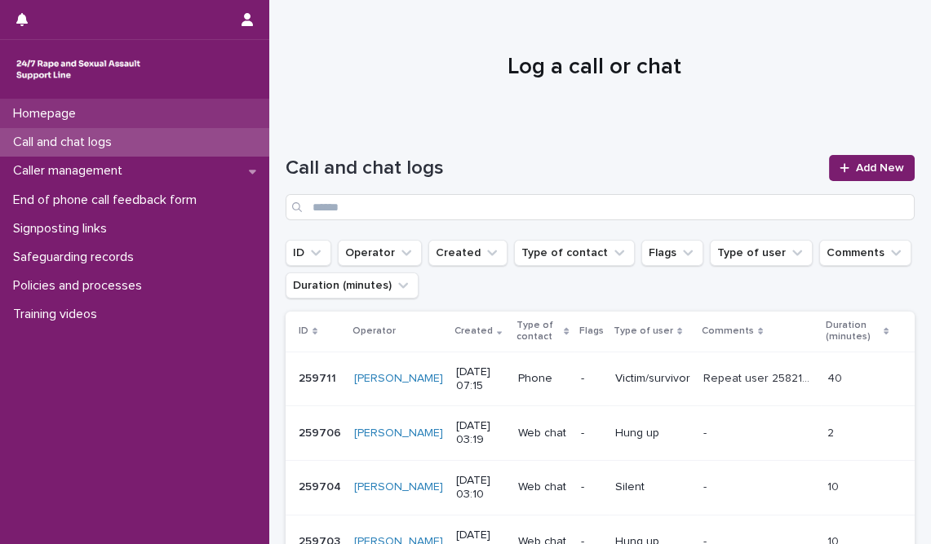
click at [69, 111] on p "Homepage" at bounding box center [48, 114] width 82 height 16
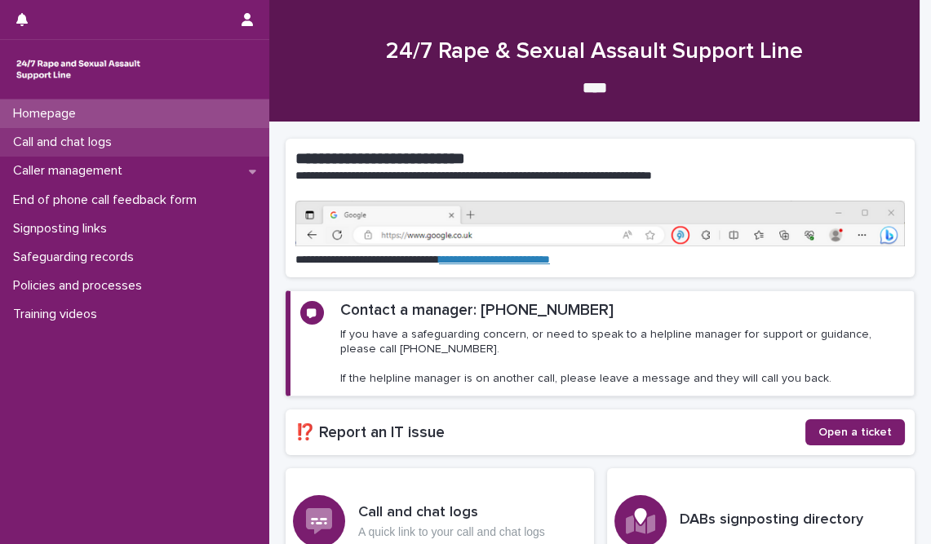
click at [79, 149] on p "Call and chat logs" at bounding box center [66, 143] width 118 height 16
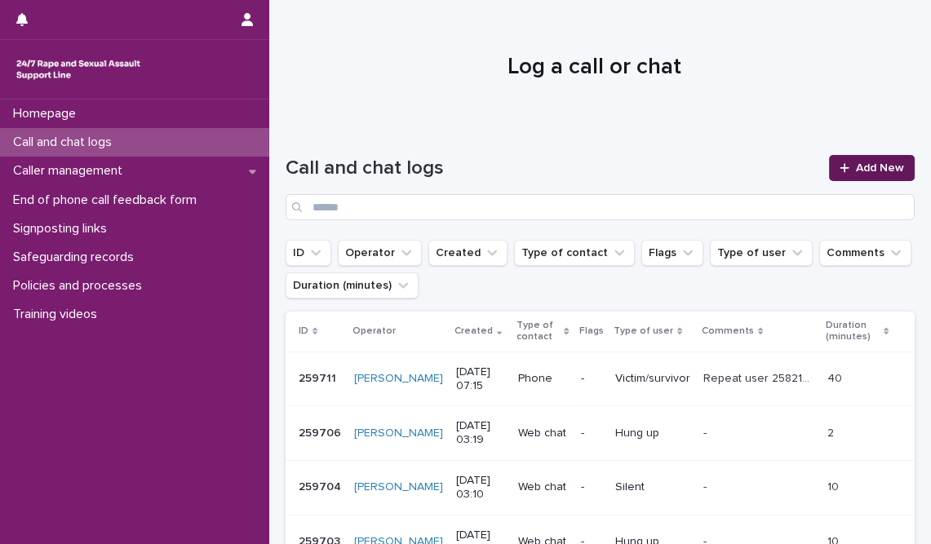
click at [863, 175] on link "Add New" at bounding box center [872, 168] width 86 height 26
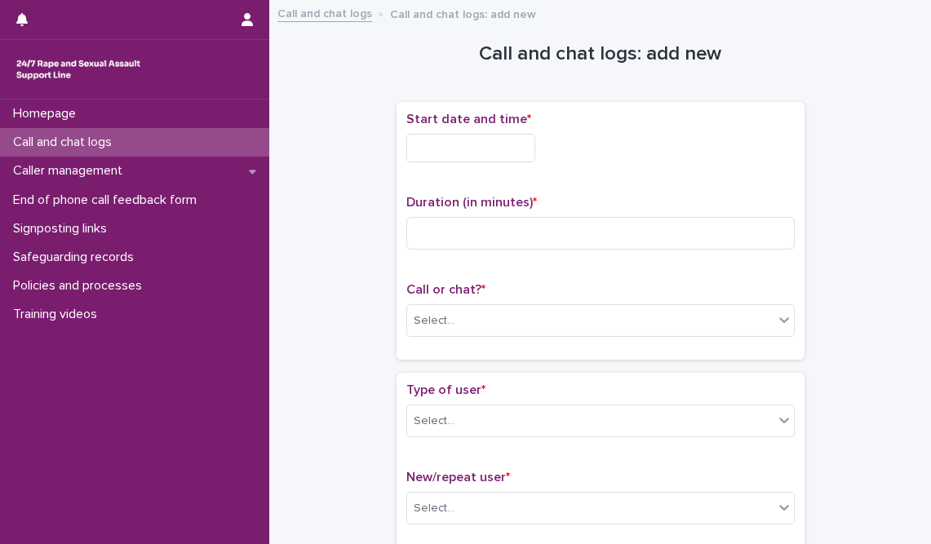
click at [509, 150] on input "text" at bounding box center [471, 148] width 129 height 29
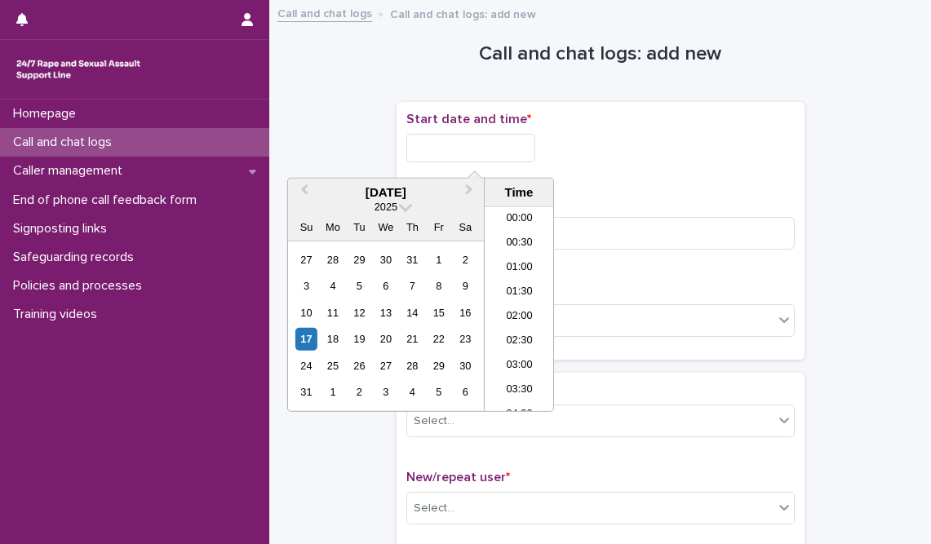
scroll to position [278, 0]
click at [517, 280] on li "07:00" at bounding box center [519, 285] width 69 height 24
drag, startPoint x: 480, startPoint y: 149, endPoint x: 541, endPoint y: 149, distance: 61.2
click at [535, 149] on input "**********" at bounding box center [471, 148] width 129 height 29
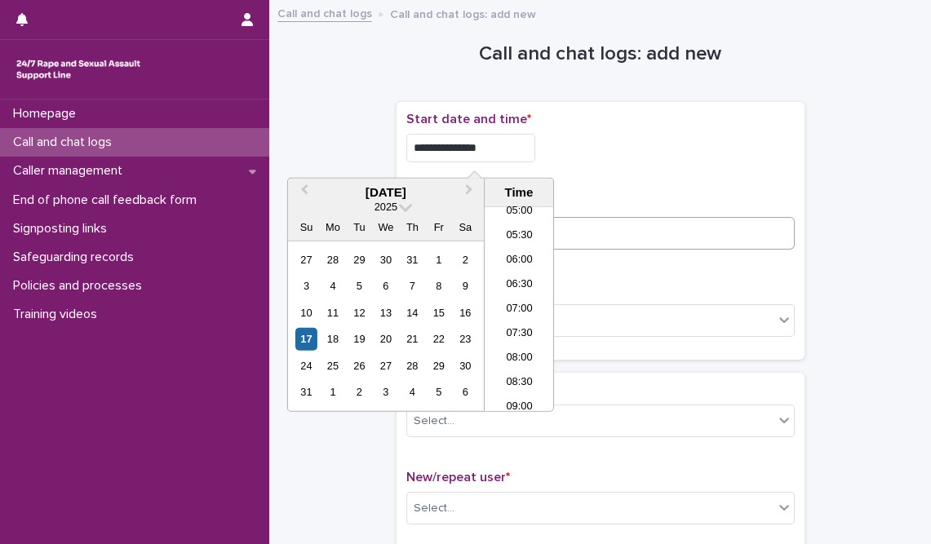
type input "**********"
click at [604, 237] on input at bounding box center [601, 233] width 389 height 33
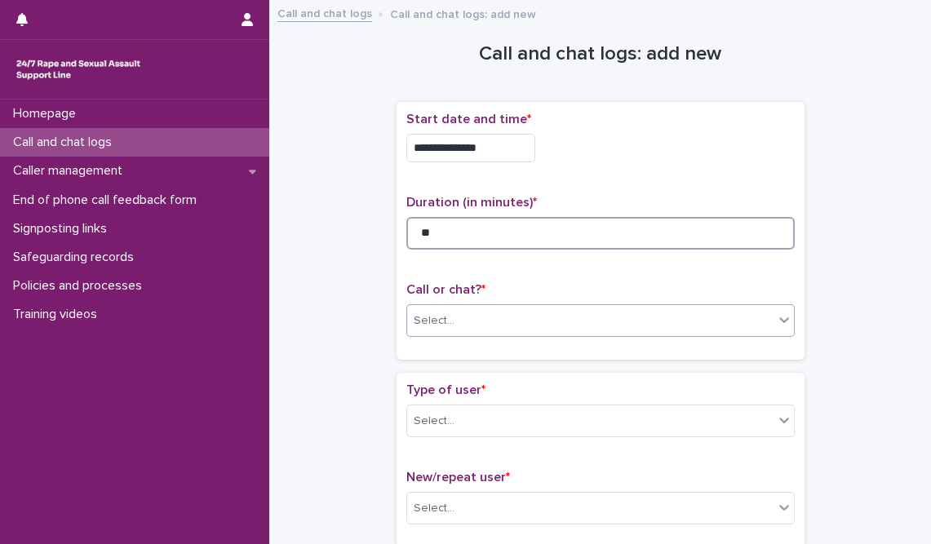
type input "**"
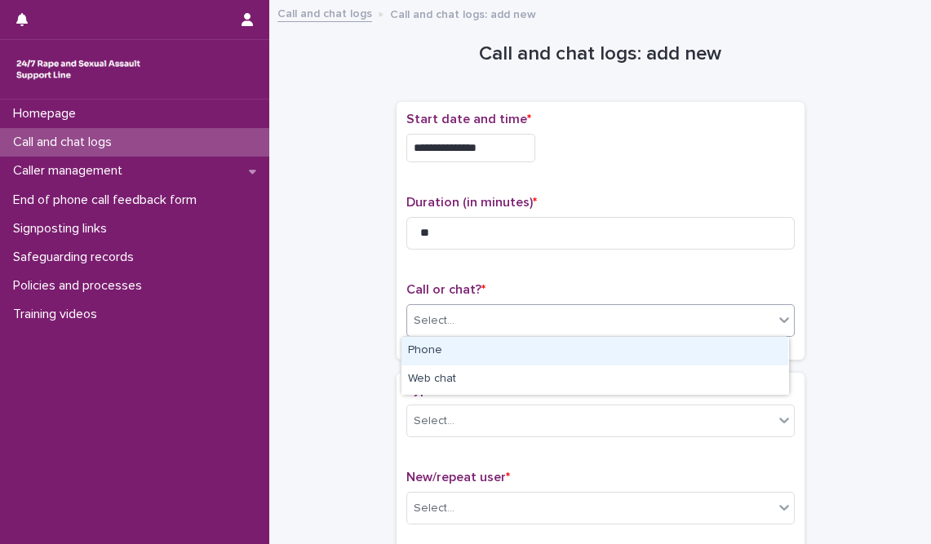
click at [551, 327] on div "Select..." at bounding box center [590, 321] width 367 height 27
click at [460, 353] on div "Phone" at bounding box center [595, 351] width 387 height 29
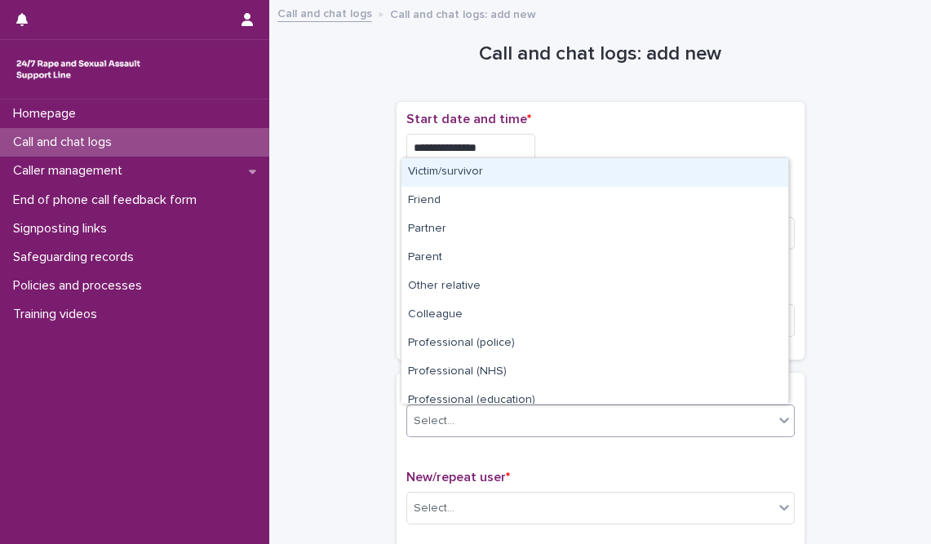
click at [451, 415] on div "Select..." at bounding box center [590, 421] width 367 height 27
click at [447, 174] on div "Victim/survivor" at bounding box center [595, 172] width 387 height 29
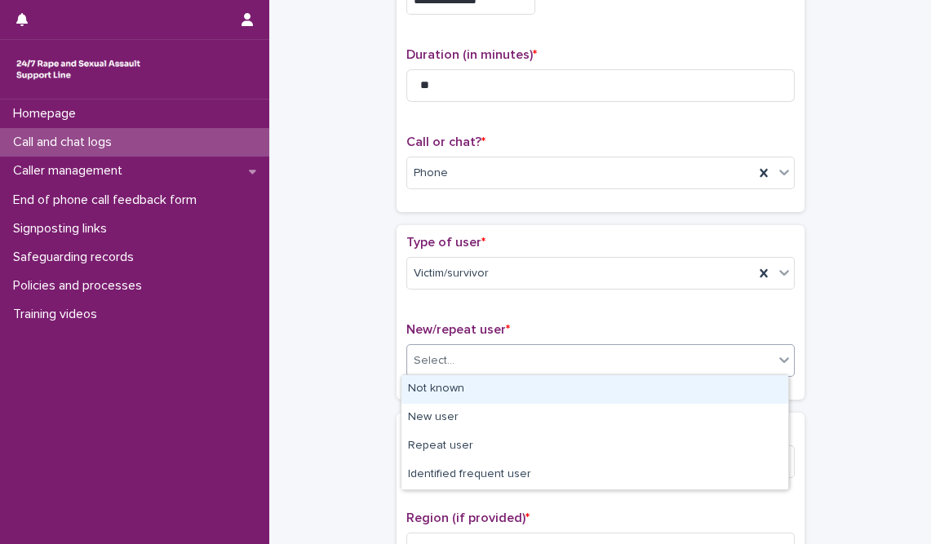
click at [474, 362] on div "Select..." at bounding box center [590, 361] width 367 height 27
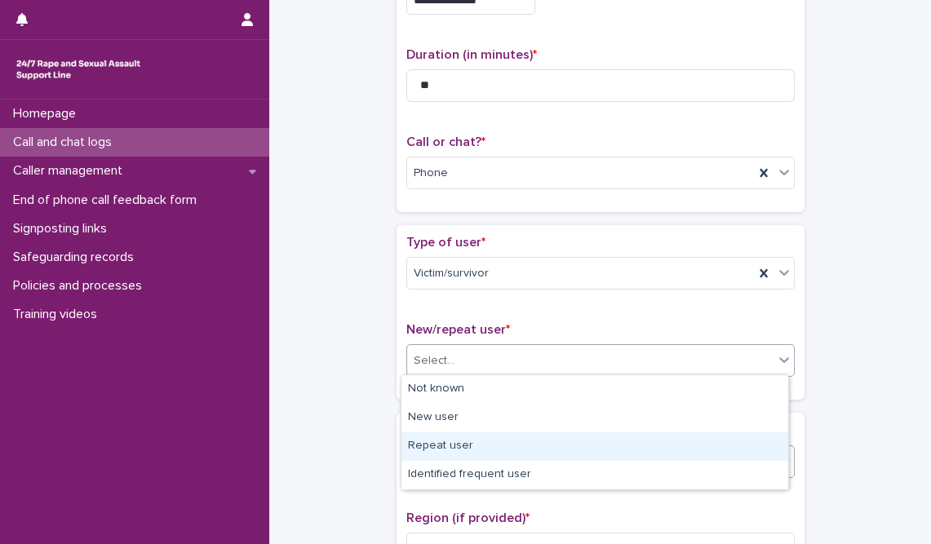
click at [460, 443] on div "Repeat user" at bounding box center [595, 447] width 387 height 29
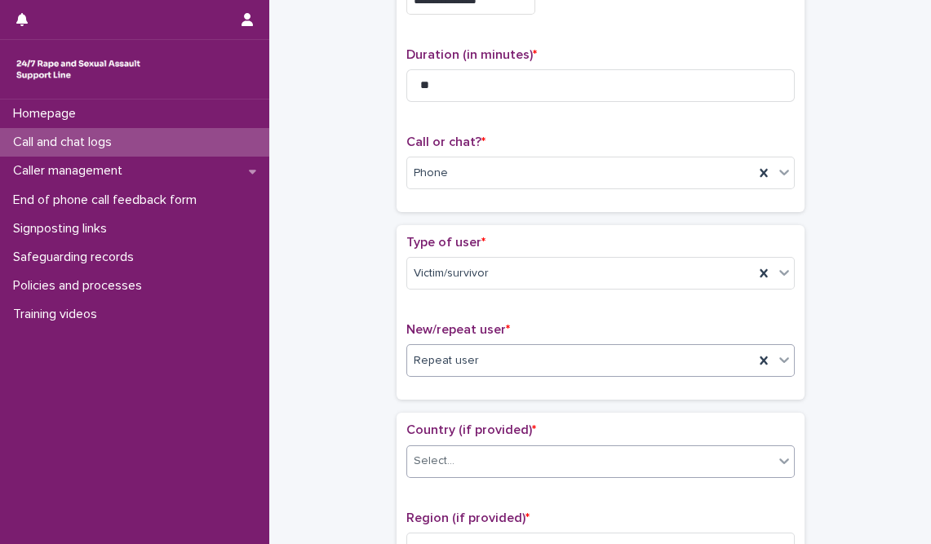
click at [473, 452] on div "Select..." at bounding box center [590, 461] width 367 height 27
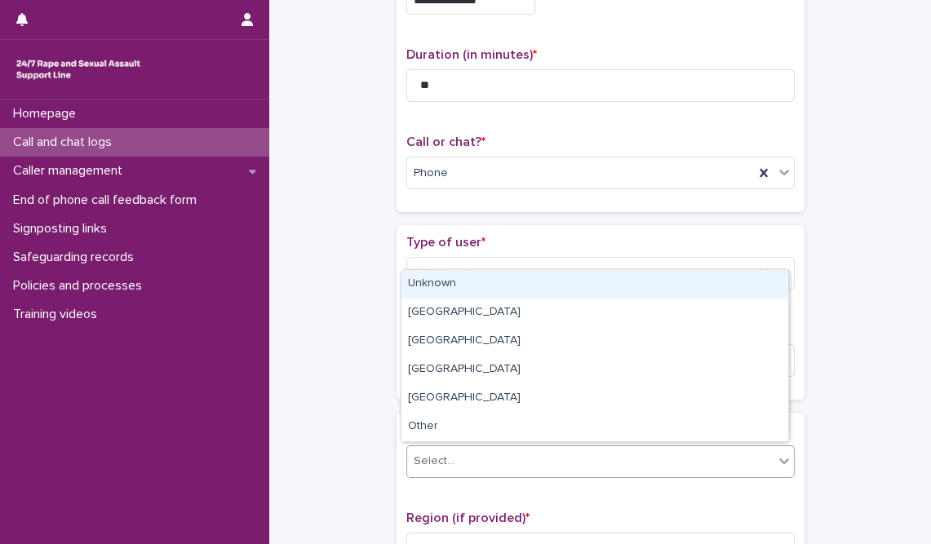
click at [460, 290] on div "Unknown" at bounding box center [595, 284] width 387 height 29
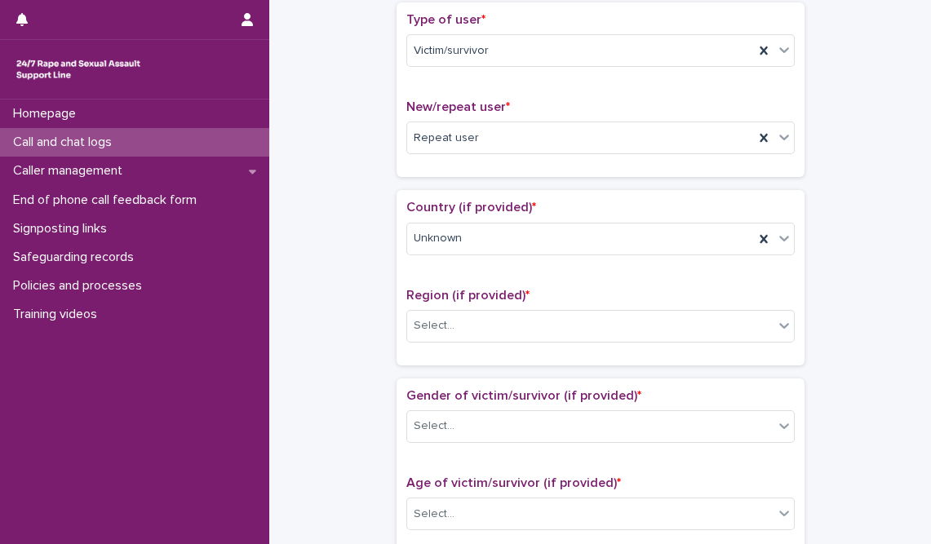
scroll to position [519, 0]
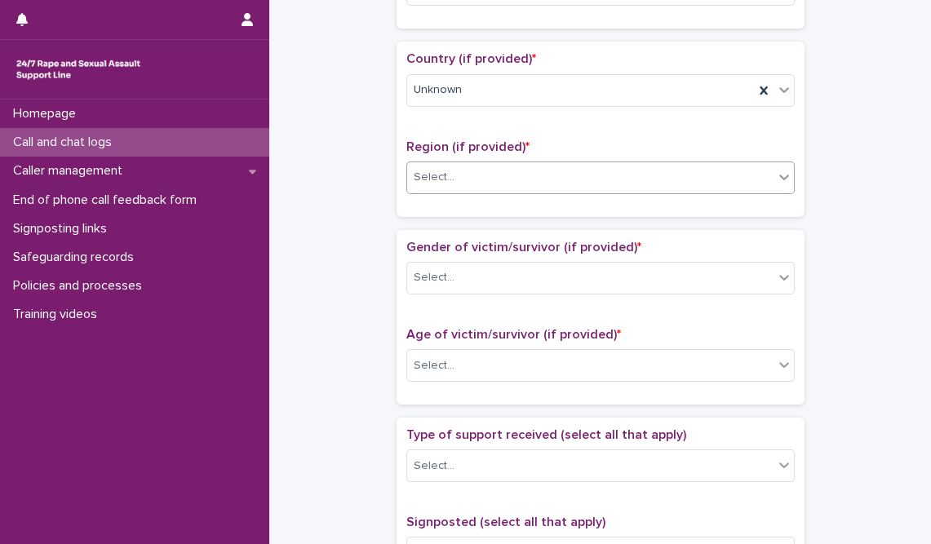
click at [505, 178] on div "Select..." at bounding box center [590, 177] width 367 height 27
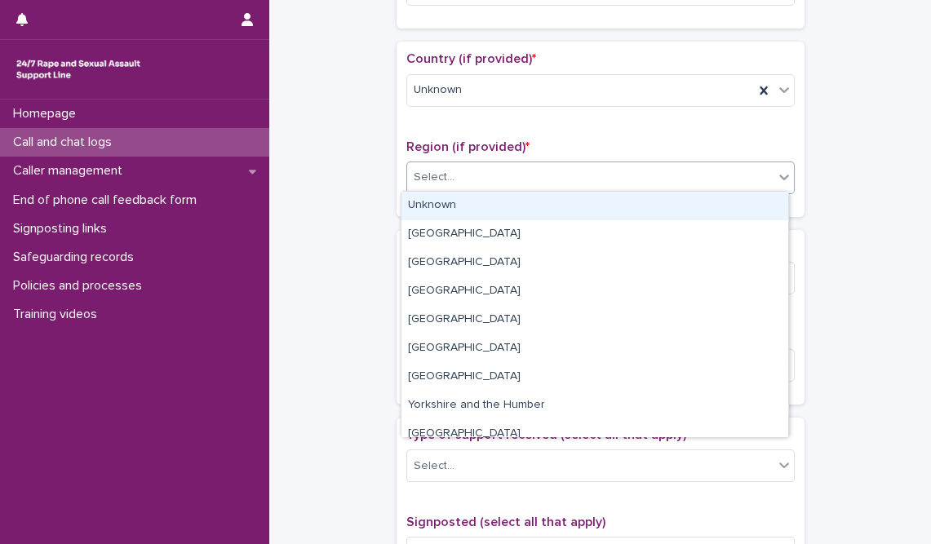
click at [482, 214] on div "Unknown" at bounding box center [595, 206] width 387 height 29
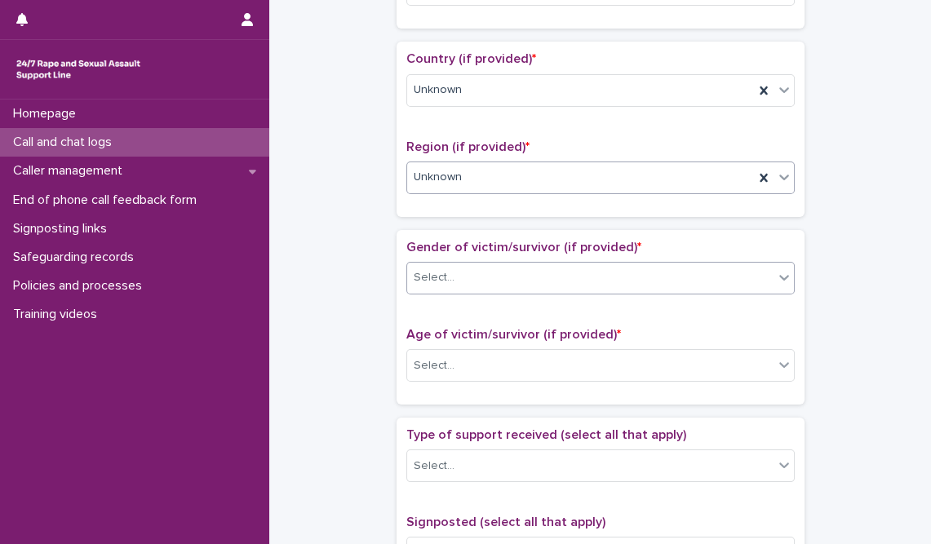
click at [489, 286] on div "Select..." at bounding box center [590, 277] width 367 height 27
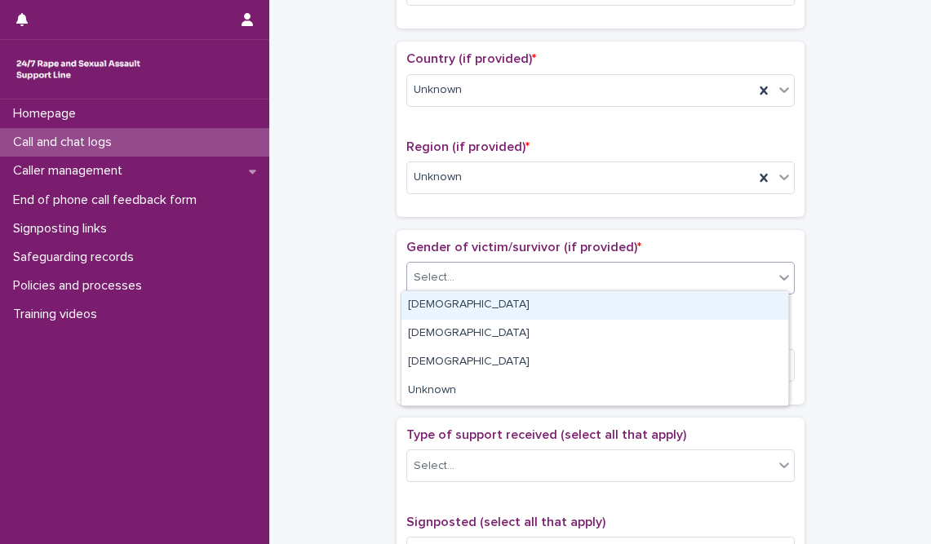
click at [484, 313] on div "[DEMOGRAPHIC_DATA]" at bounding box center [595, 305] width 387 height 29
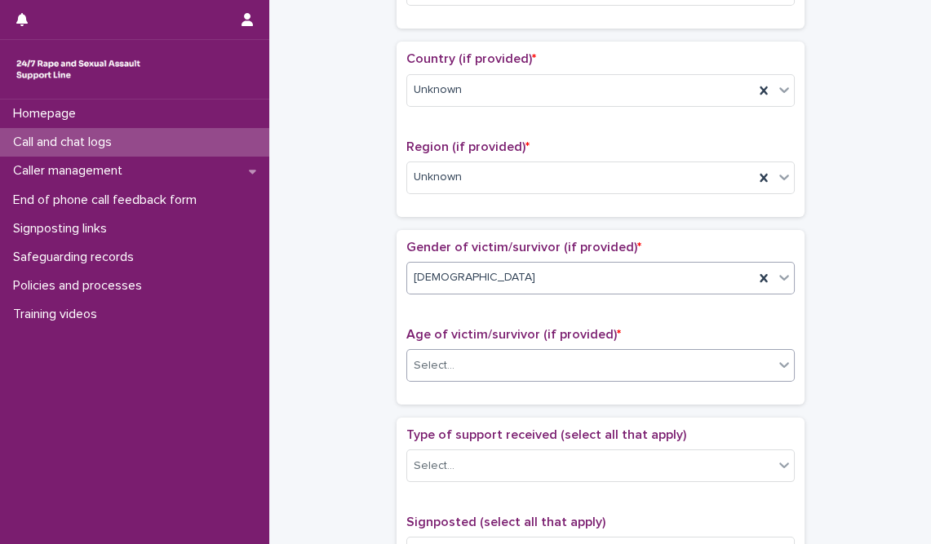
click at [497, 371] on div "Select..." at bounding box center [590, 366] width 367 height 27
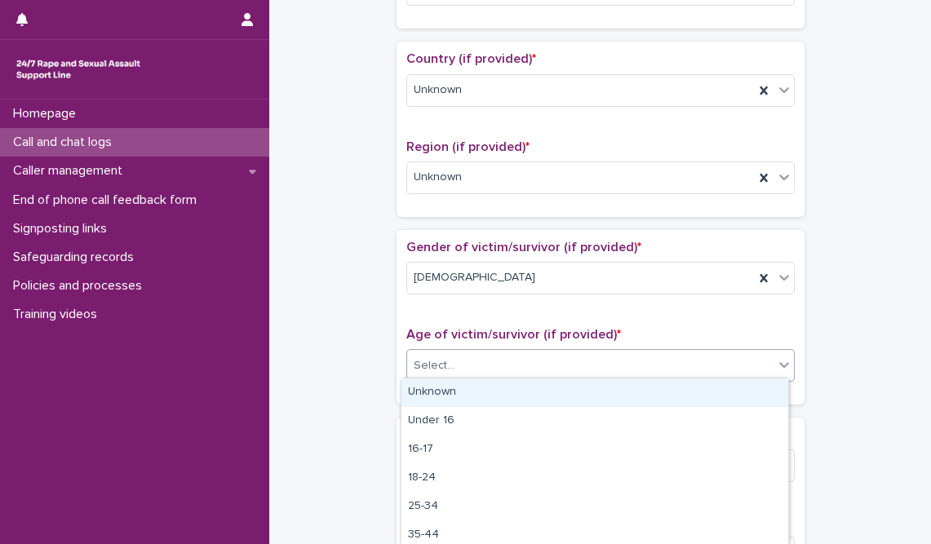
click at [450, 397] on div "Unknown" at bounding box center [595, 393] width 387 height 29
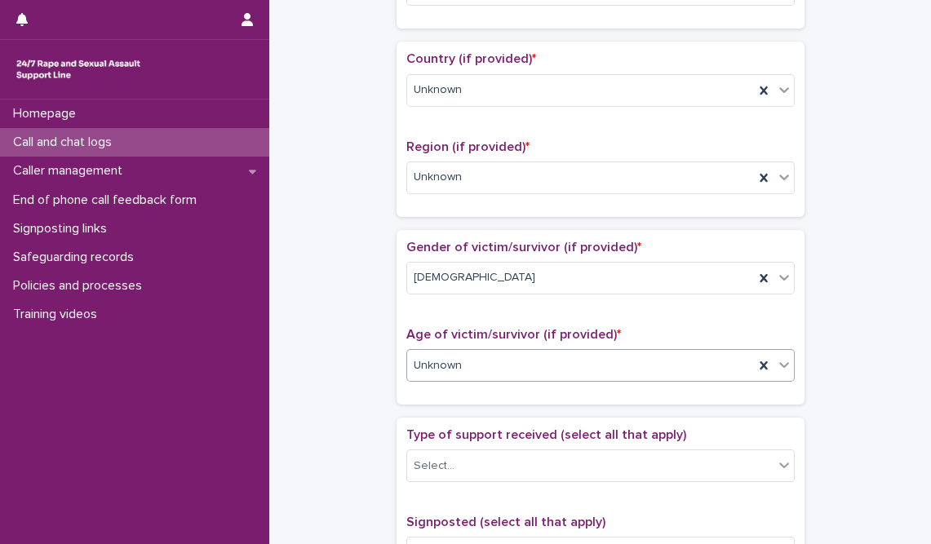
click at [838, 323] on div "**********" at bounding box center [600, 325] width 629 height 1669
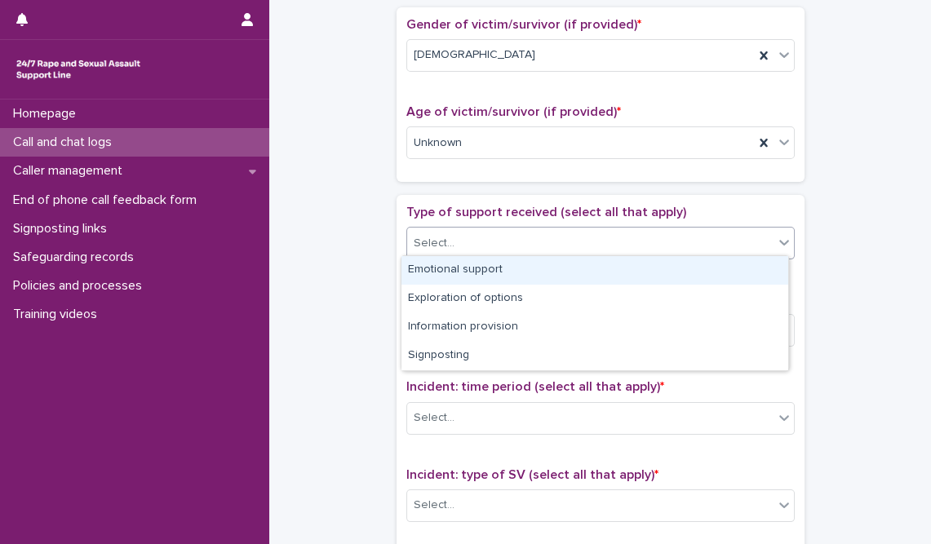
click at [495, 244] on div "Select..." at bounding box center [590, 243] width 367 height 27
click at [481, 272] on div "Emotional support" at bounding box center [595, 270] width 387 height 29
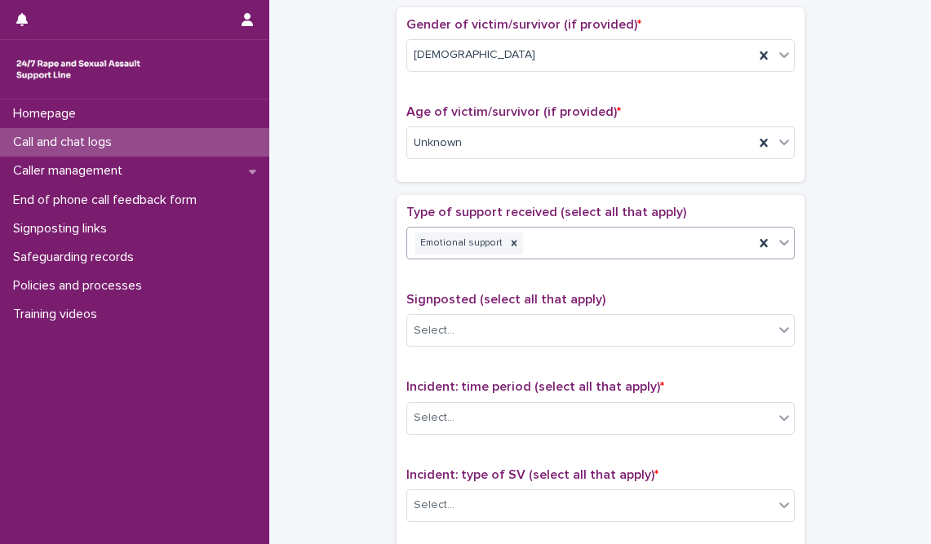
click at [839, 345] on div "**********" at bounding box center [600, 102] width 629 height 1669
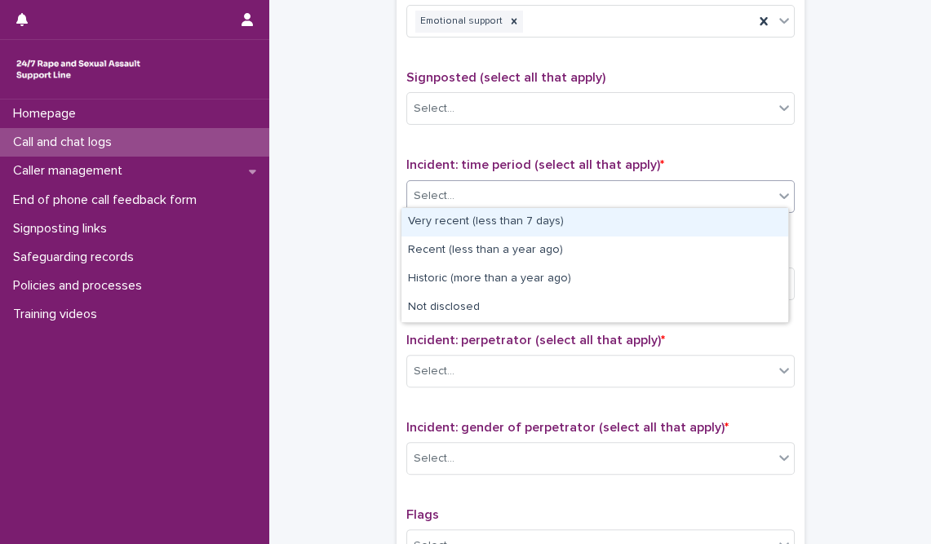
click at [540, 198] on div "Select..." at bounding box center [590, 196] width 367 height 27
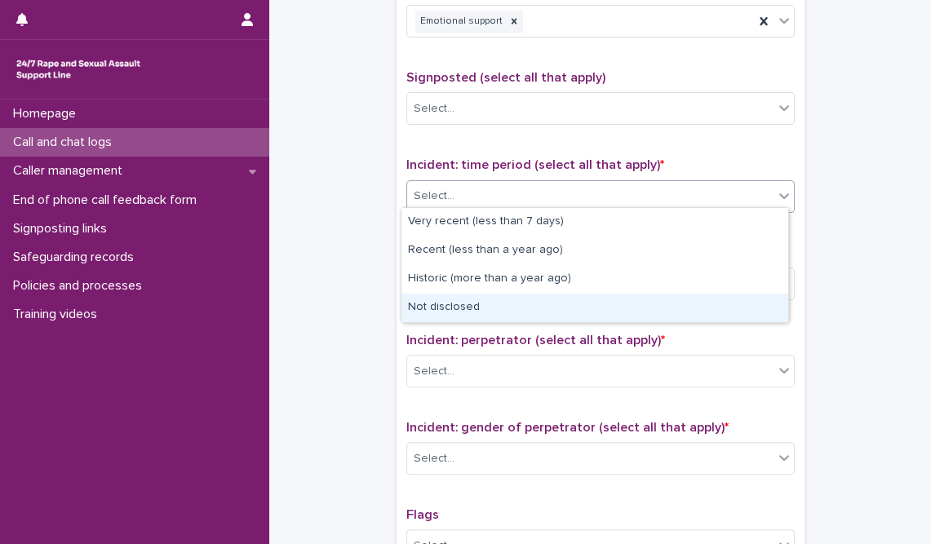
click at [483, 308] on div "Not disclosed" at bounding box center [595, 308] width 387 height 29
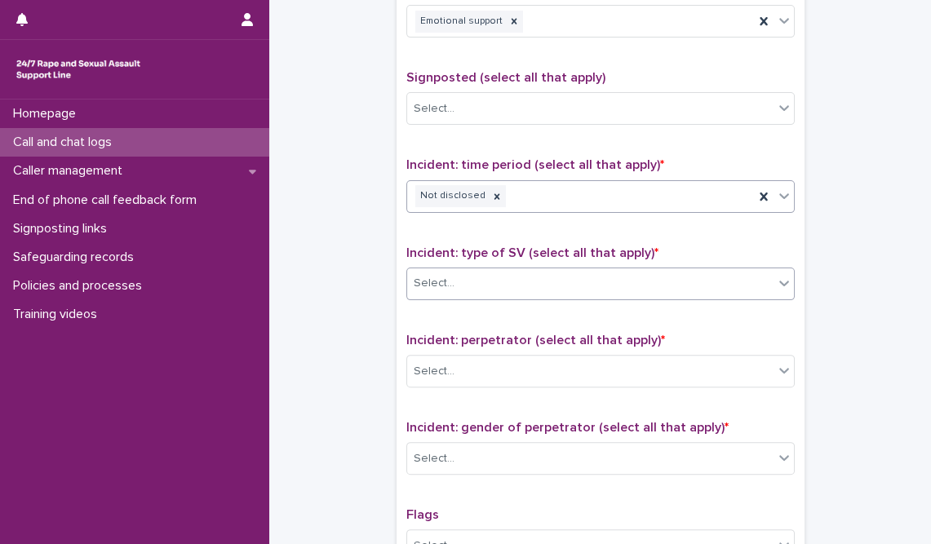
click at [496, 282] on div "Select..." at bounding box center [590, 283] width 367 height 27
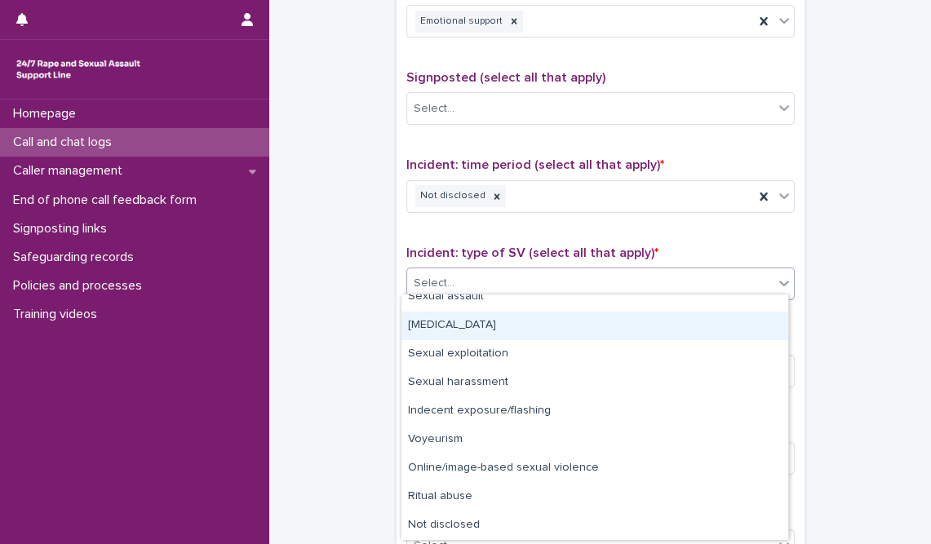
scroll to position [0, 0]
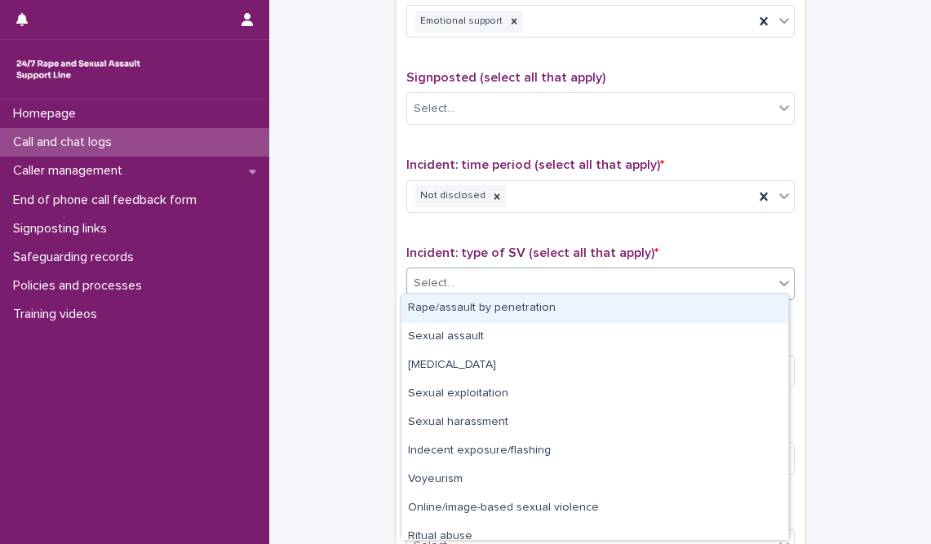
click at [457, 315] on div "Rape/assault by penetration" at bounding box center [595, 309] width 387 height 29
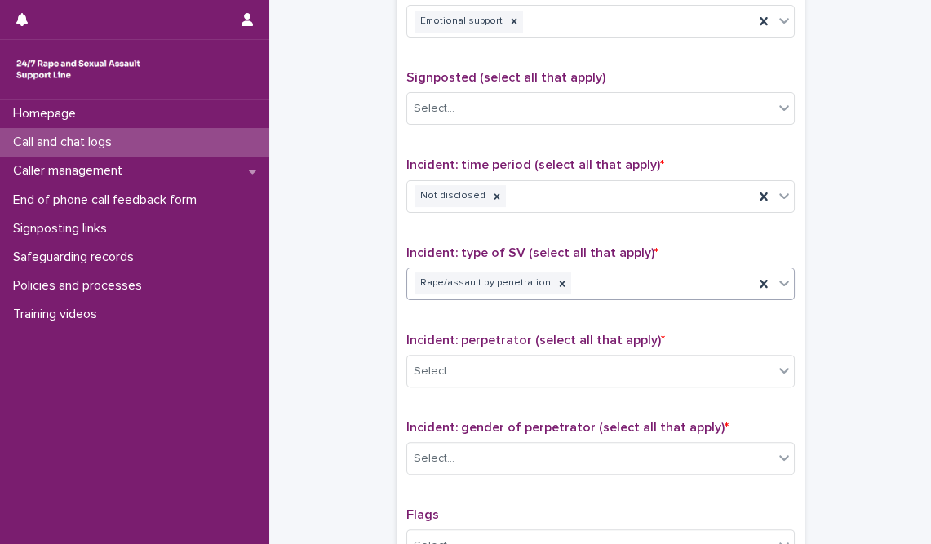
click at [786, 343] on div "Incident: perpetrator (select all that apply) * Select..." at bounding box center [601, 367] width 389 height 68
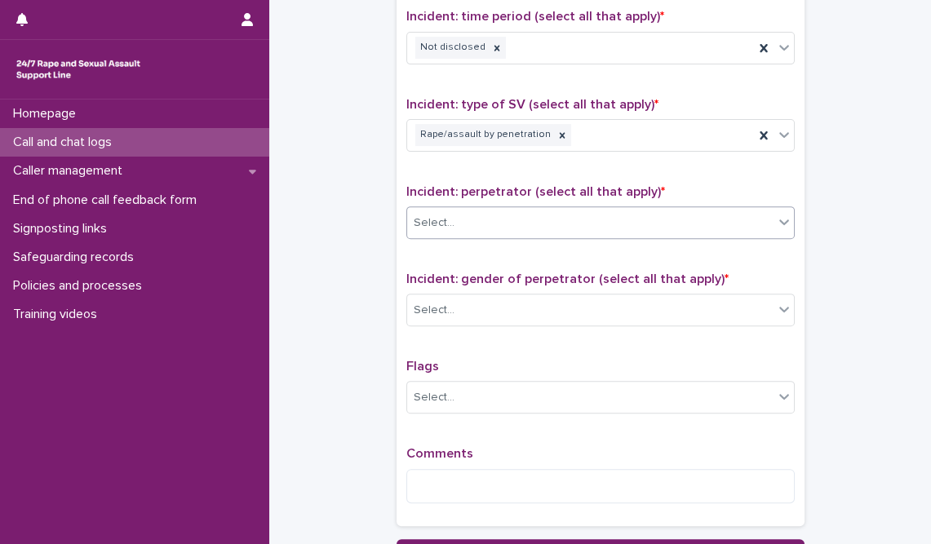
click at [534, 219] on div "Select..." at bounding box center [590, 223] width 367 height 27
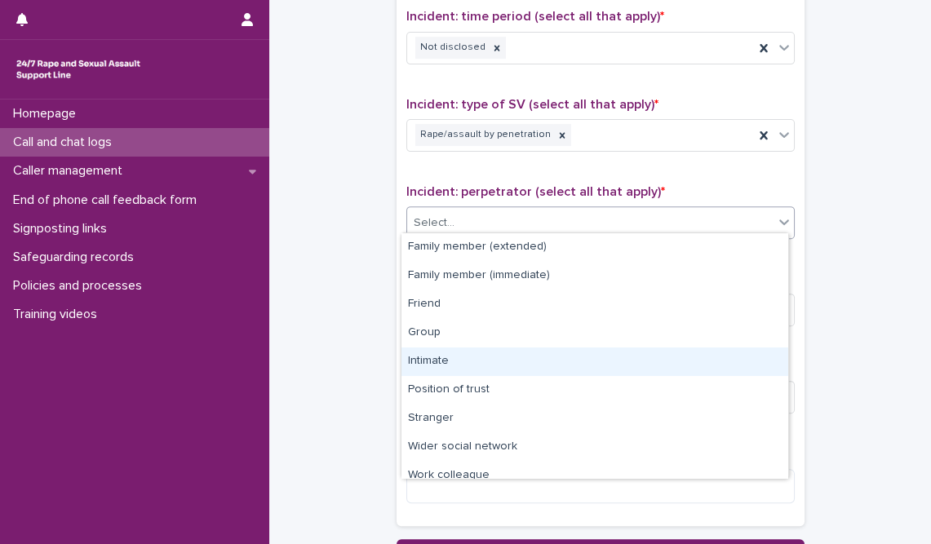
click at [451, 360] on div "Intimate" at bounding box center [595, 362] width 387 height 29
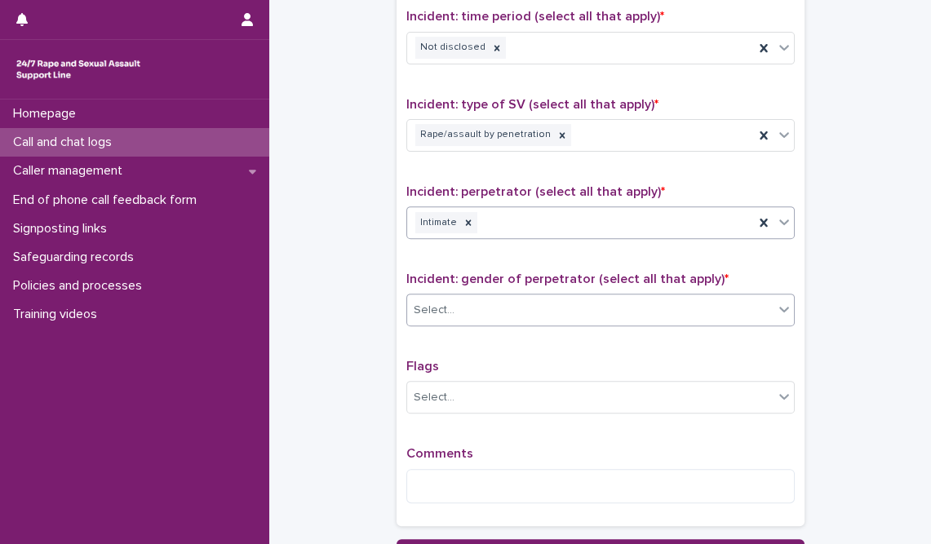
click at [480, 310] on div "Select..." at bounding box center [590, 310] width 367 height 27
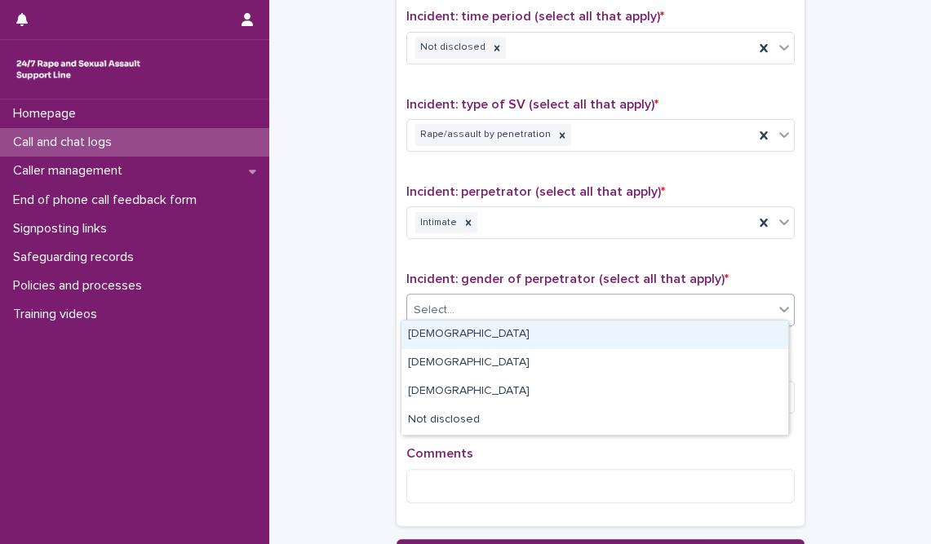
click at [475, 333] on div "[DEMOGRAPHIC_DATA]" at bounding box center [595, 335] width 387 height 29
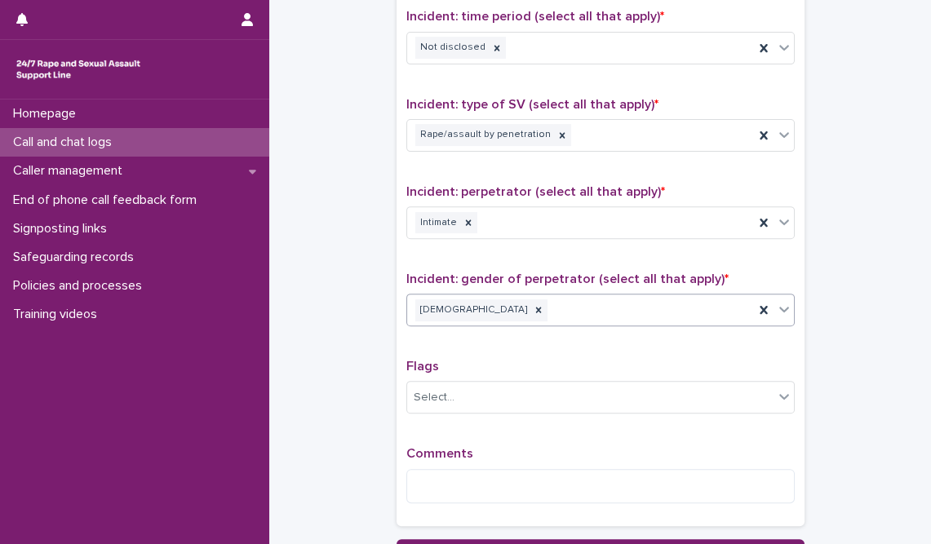
scroll to position [1255, 0]
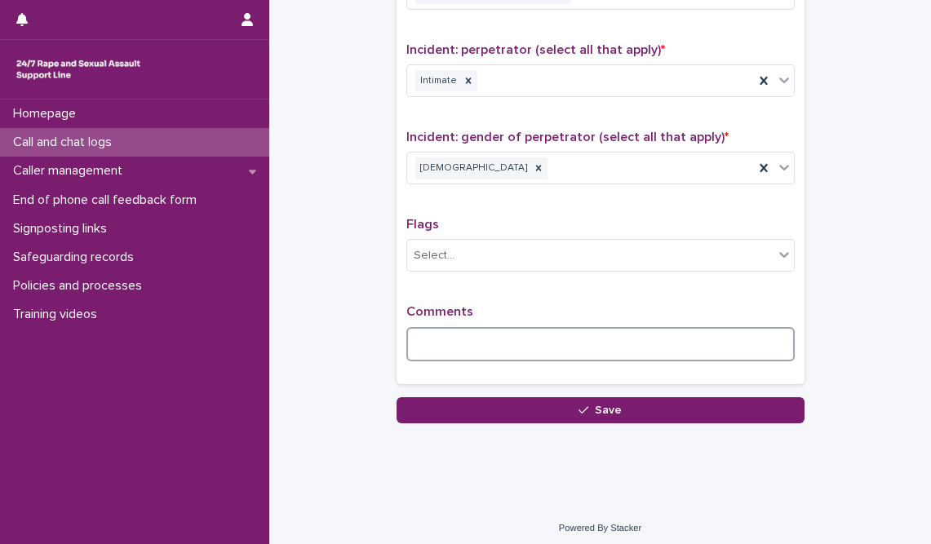
click at [563, 342] on textarea at bounding box center [601, 344] width 389 height 35
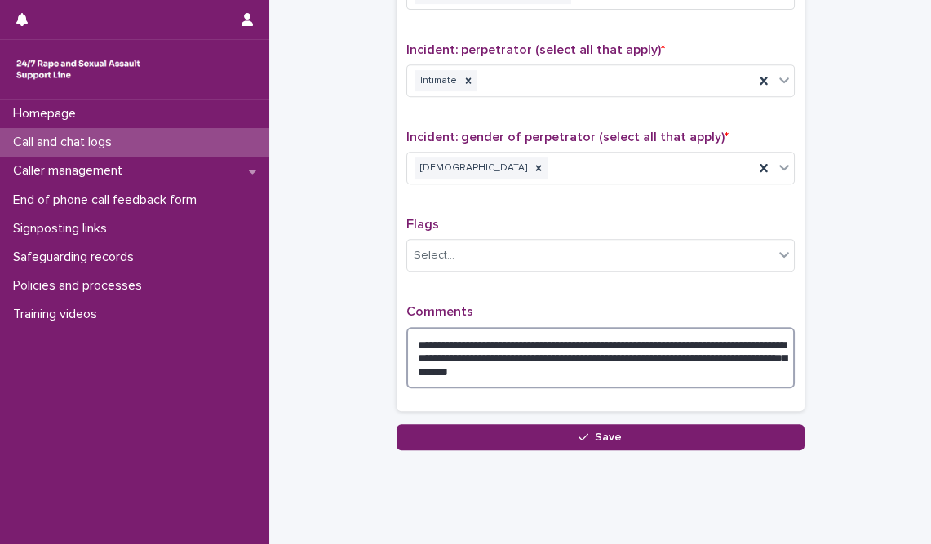
click at [709, 362] on textarea "**********" at bounding box center [601, 358] width 389 height 62
click at [571, 335] on textarea "**********" at bounding box center [601, 358] width 389 height 62
click at [687, 366] on textarea "**********" at bounding box center [601, 358] width 389 height 62
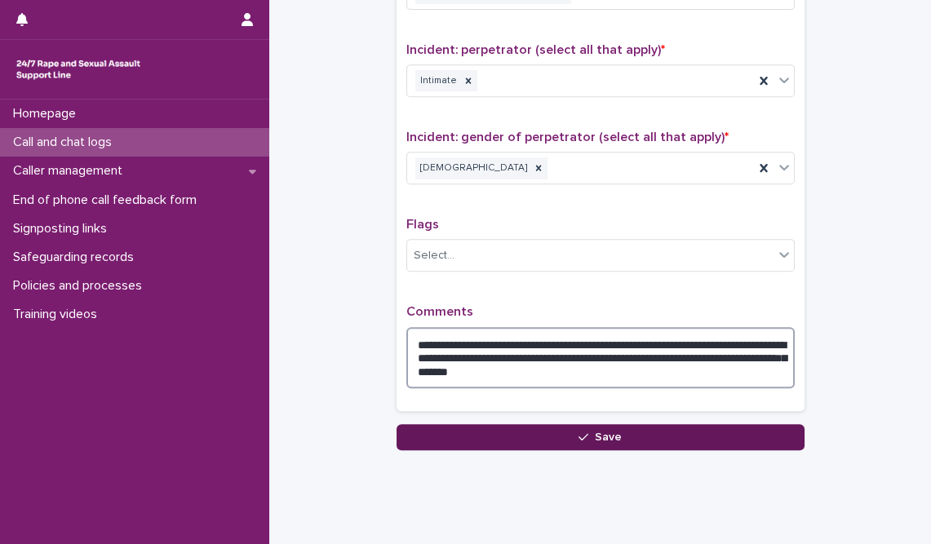
type textarea "**********"
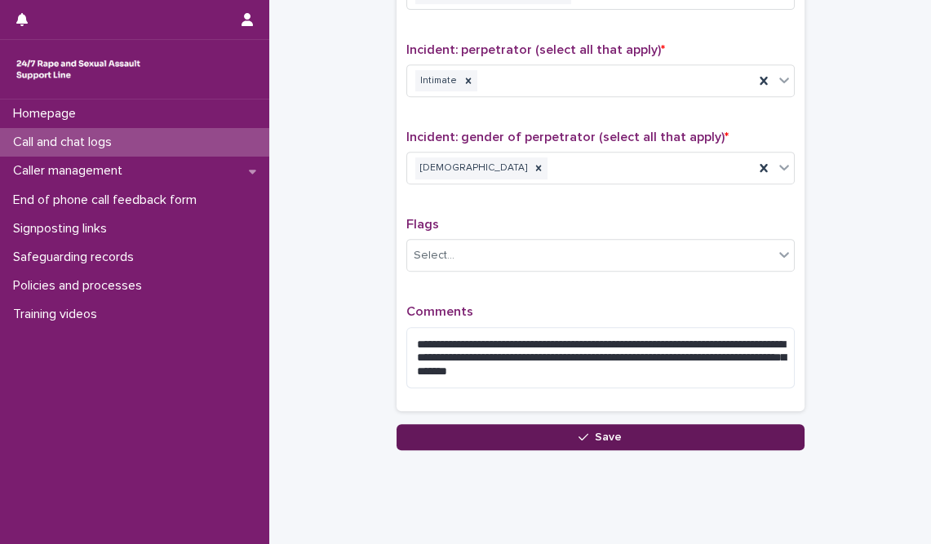
click at [636, 424] on button "Save" at bounding box center [601, 437] width 408 height 26
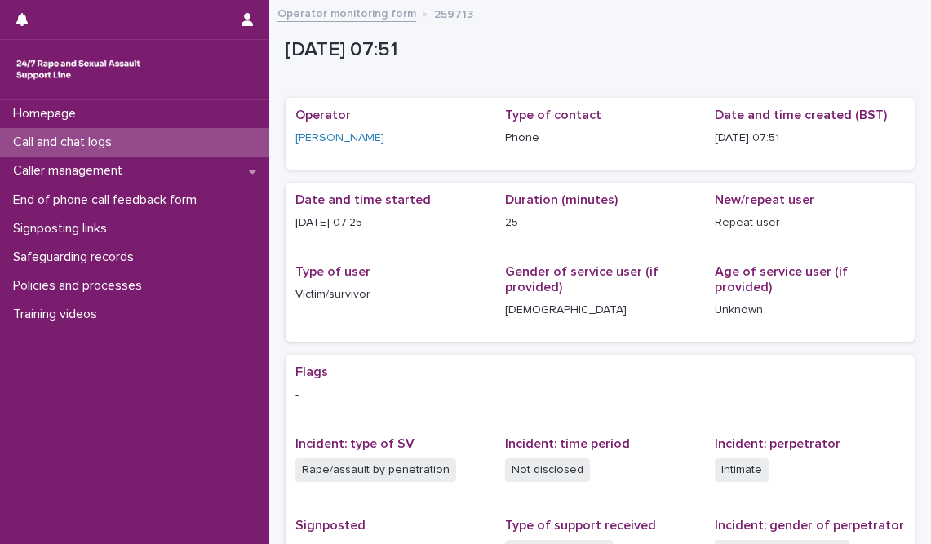
click at [82, 141] on p "Call and chat logs" at bounding box center [66, 143] width 118 height 16
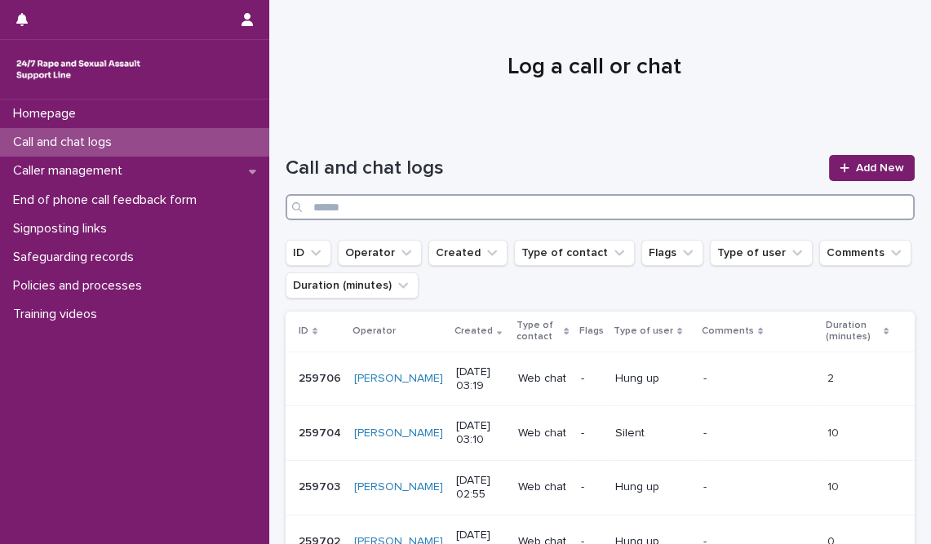
click at [456, 206] on input "Search" at bounding box center [600, 207] width 629 height 26
paste input "******"
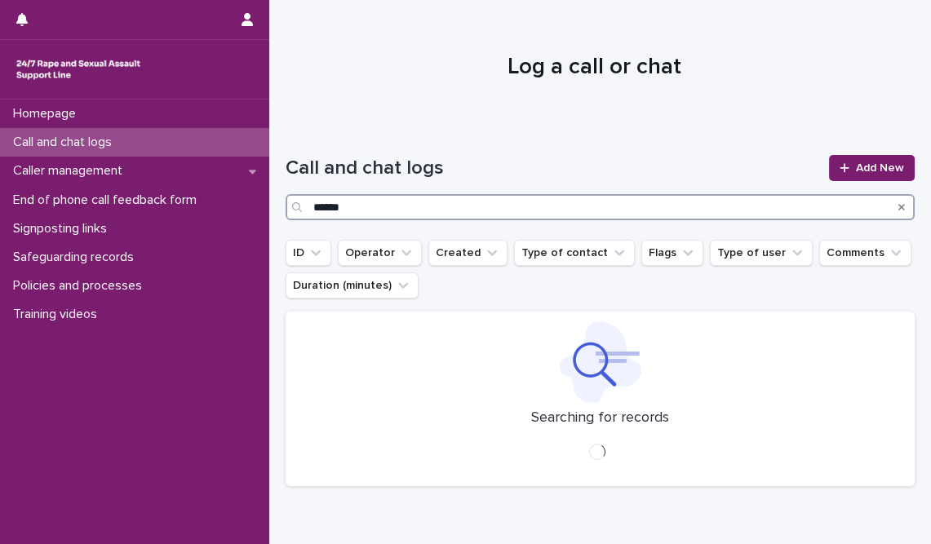
type input "******"
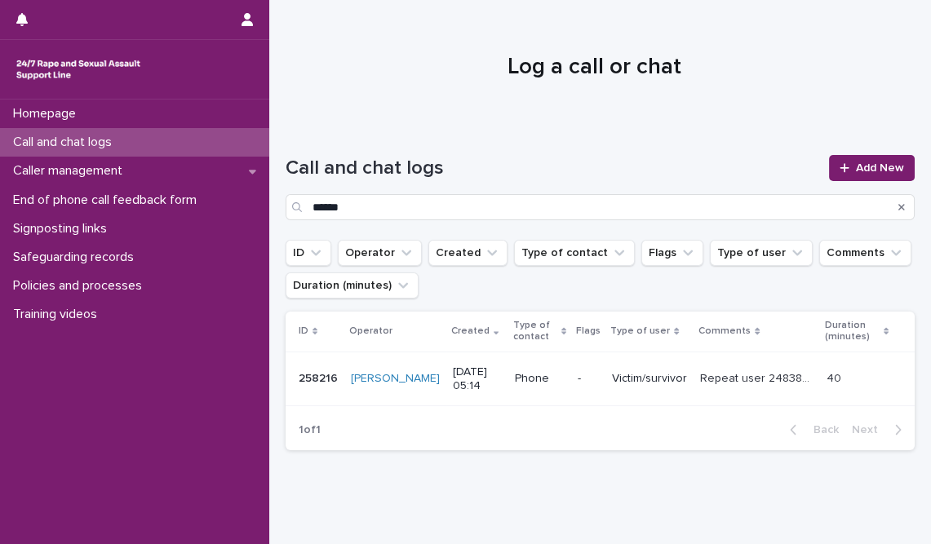
click at [709, 378] on p "Repeat user 248387. [PERSON_NAME] shared that they disclosed their experience t…" at bounding box center [758, 377] width 117 height 17
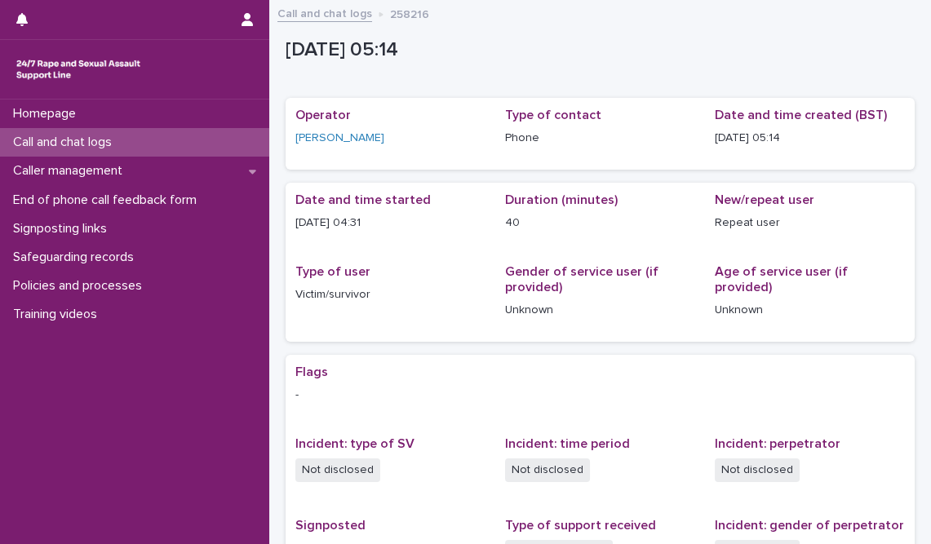
scroll to position [291, 0]
